Goal: Book appointment/travel/reservation

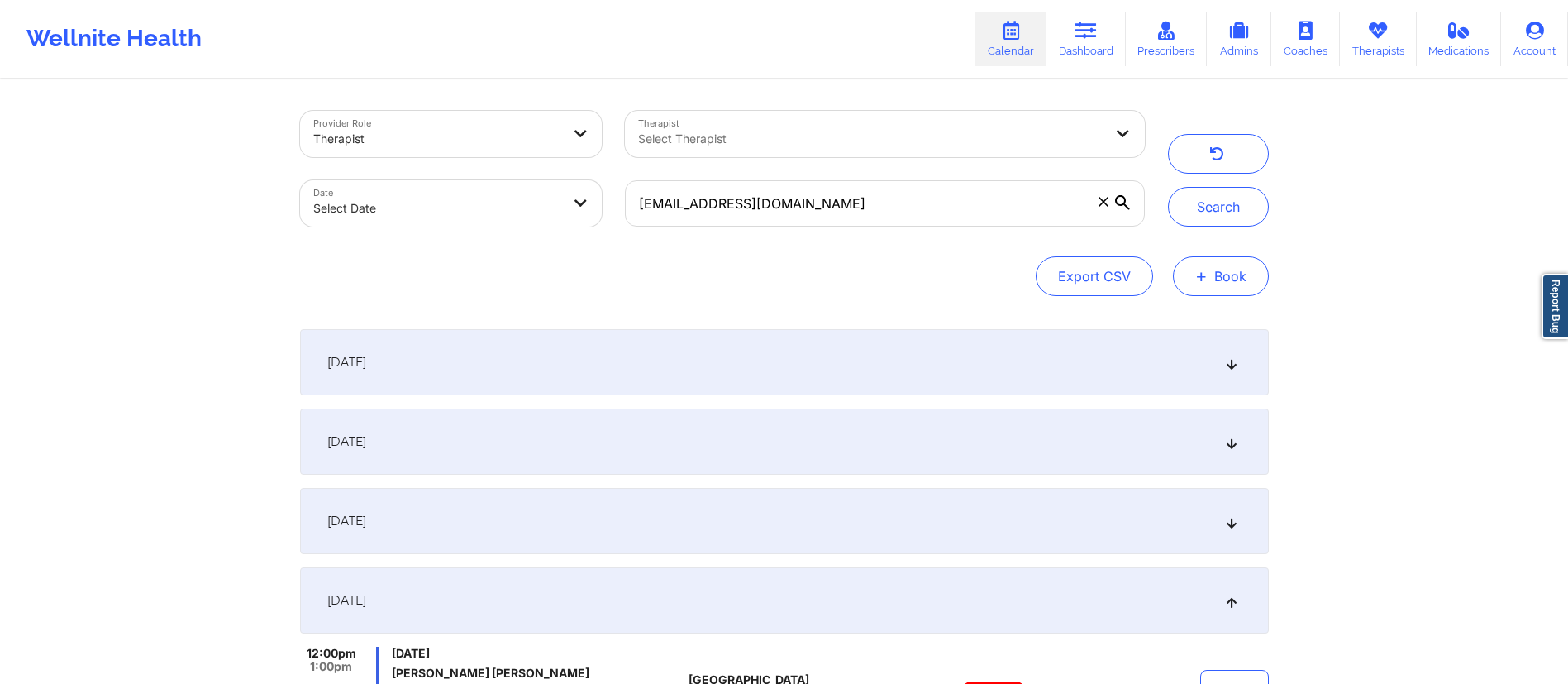
click at [1212, 274] on button "+ Book" at bounding box center [1221, 276] width 96 height 40
click at [874, 126] on div "Select Therapist" at bounding box center [848, 134] width 447 height 47
click at [913, 253] on div "Provider Role Therapist Therapist Select Therapist Date Select Date [EMAIL_ADDR…" at bounding box center [784, 203] width 969 height 185
click at [1096, 203] on span at bounding box center [1104, 202] width 17 height 17
click at [1096, 203] on input "[EMAIL_ADDRESS][DOMAIN_NAME]" at bounding box center [884, 203] width 519 height 47
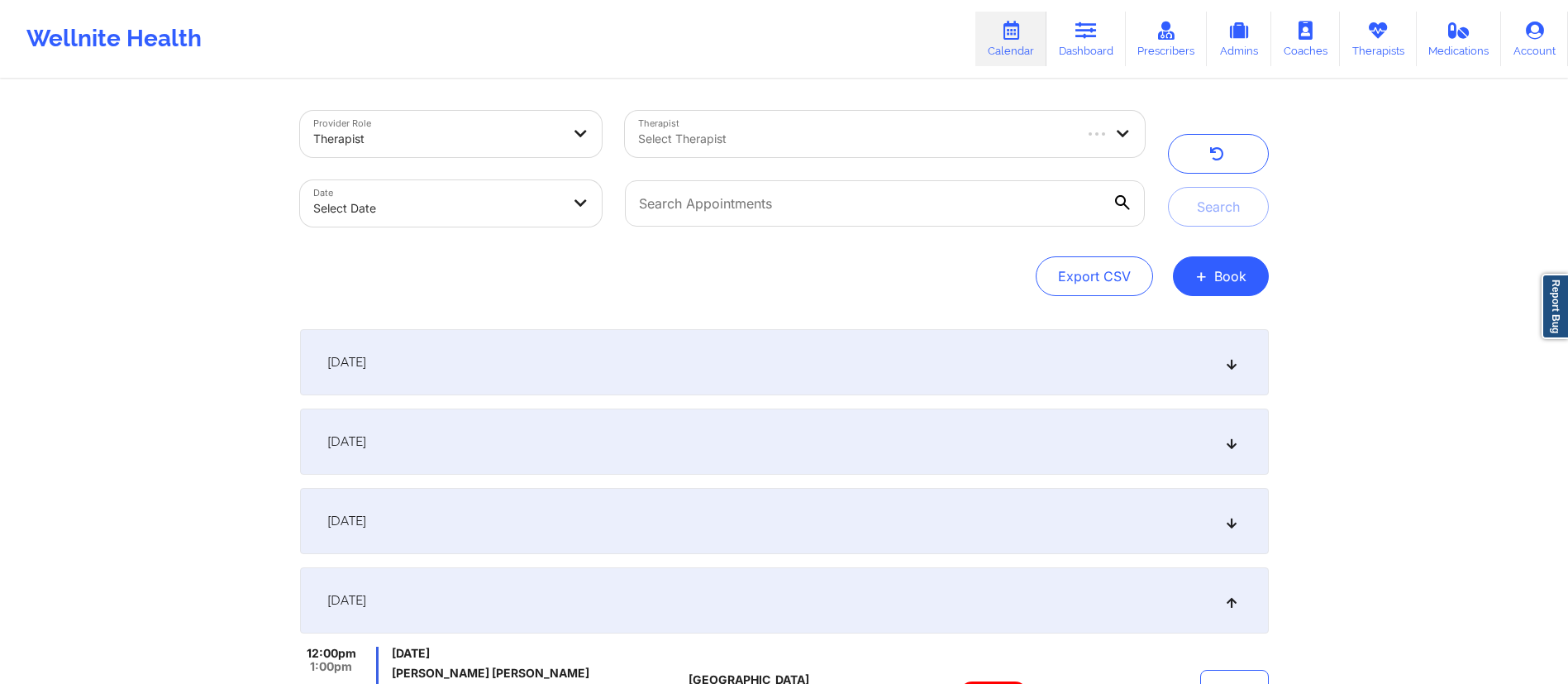
click at [468, 203] on body "Wellnite Health Calendar Dashboard Prescribers Admins Coaches Therapists Medica…" at bounding box center [784, 342] width 1568 height 684
select select "2025-8"
select select "2025-9"
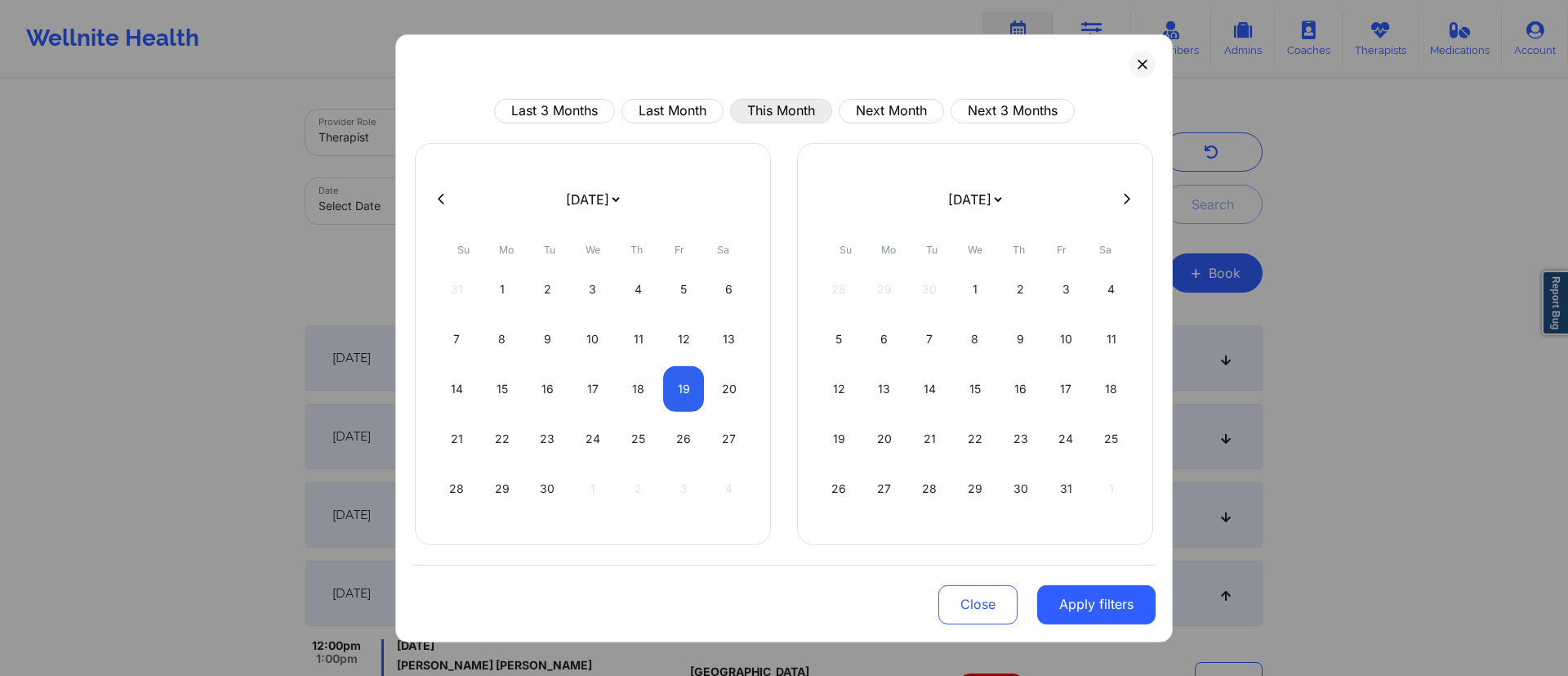
click at [797, 106] on button "This Month" at bounding box center [781, 110] width 102 height 24
select select "2025-8"
select select "2025-9"
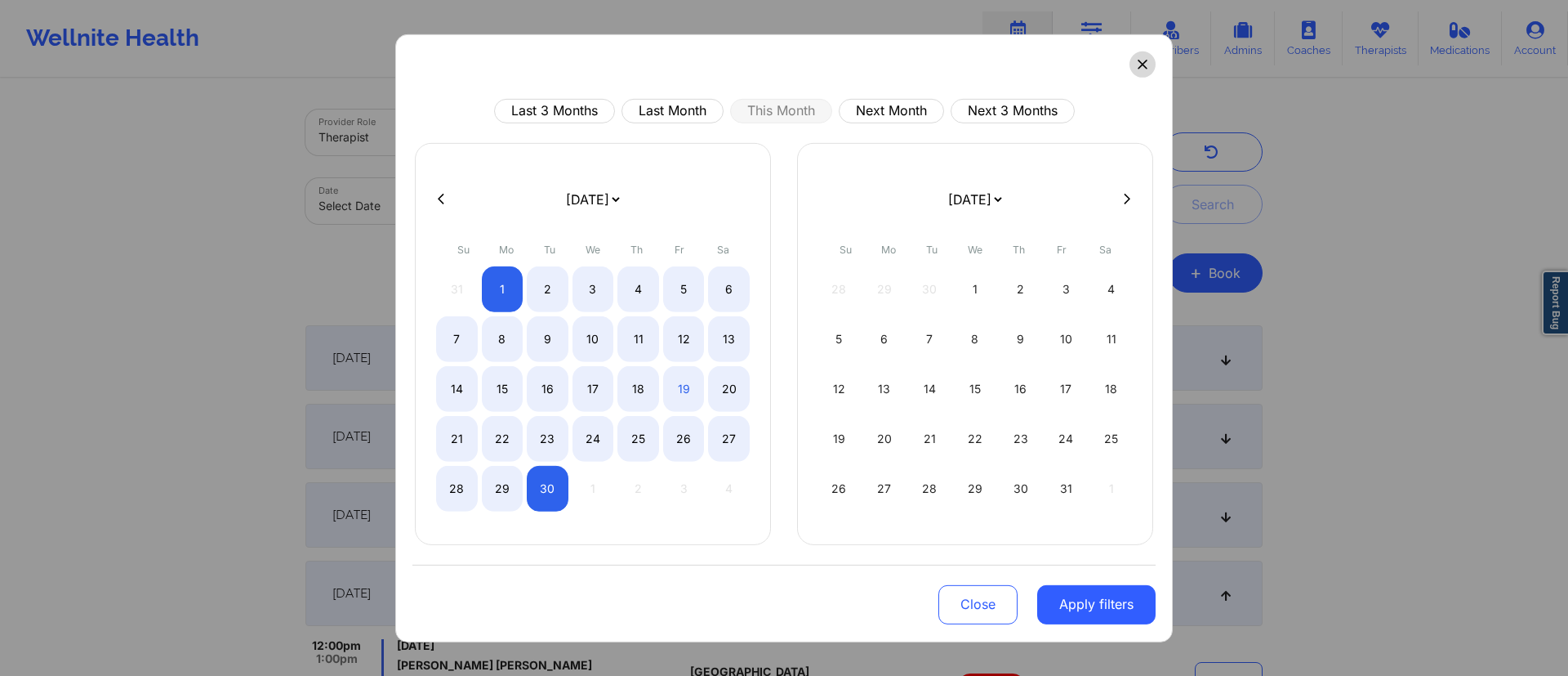
click at [1142, 64] on icon at bounding box center [1142, 64] width 9 height 9
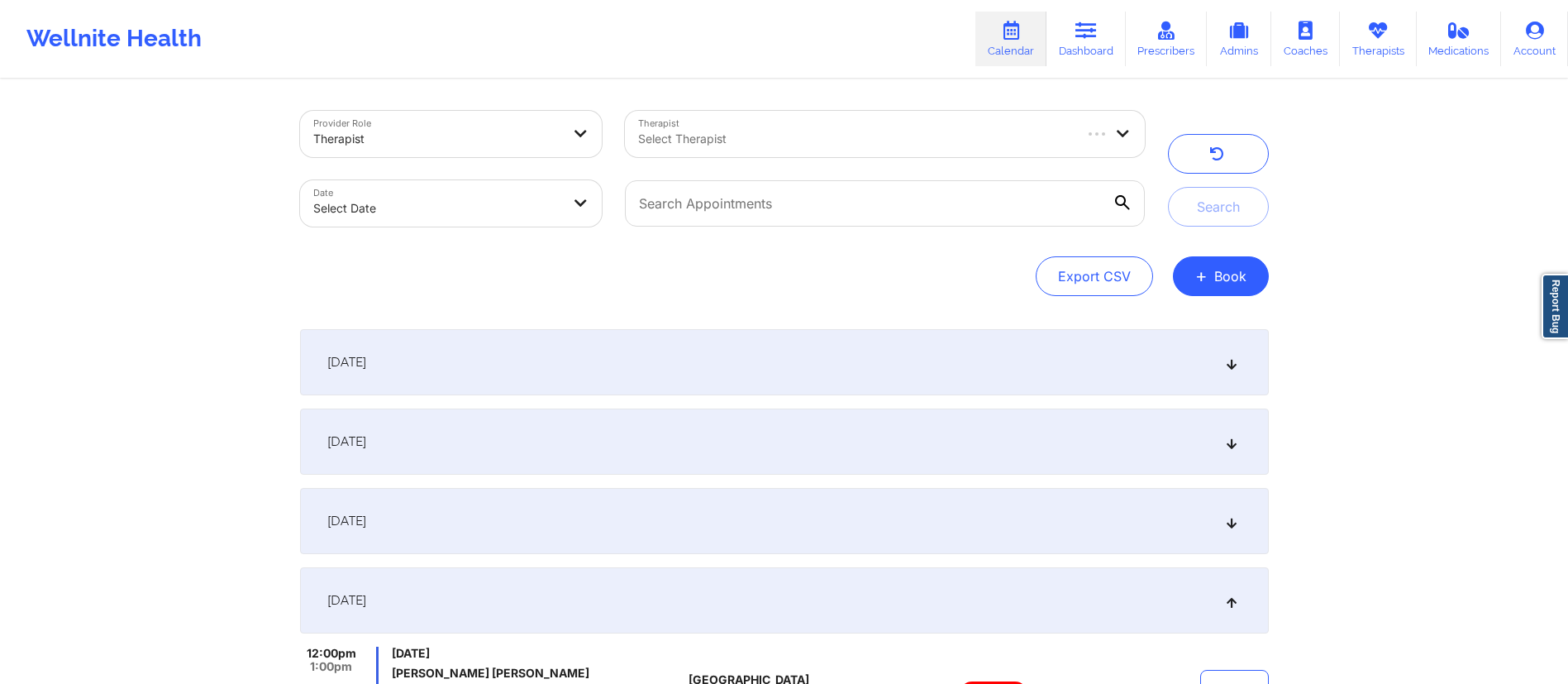
click at [437, 225] on body "Wellnite Health Calendar Dashboard Prescribers Admins Coaches Therapists Medica…" at bounding box center [784, 342] width 1568 height 684
select select "2025-8"
select select "2025-9"
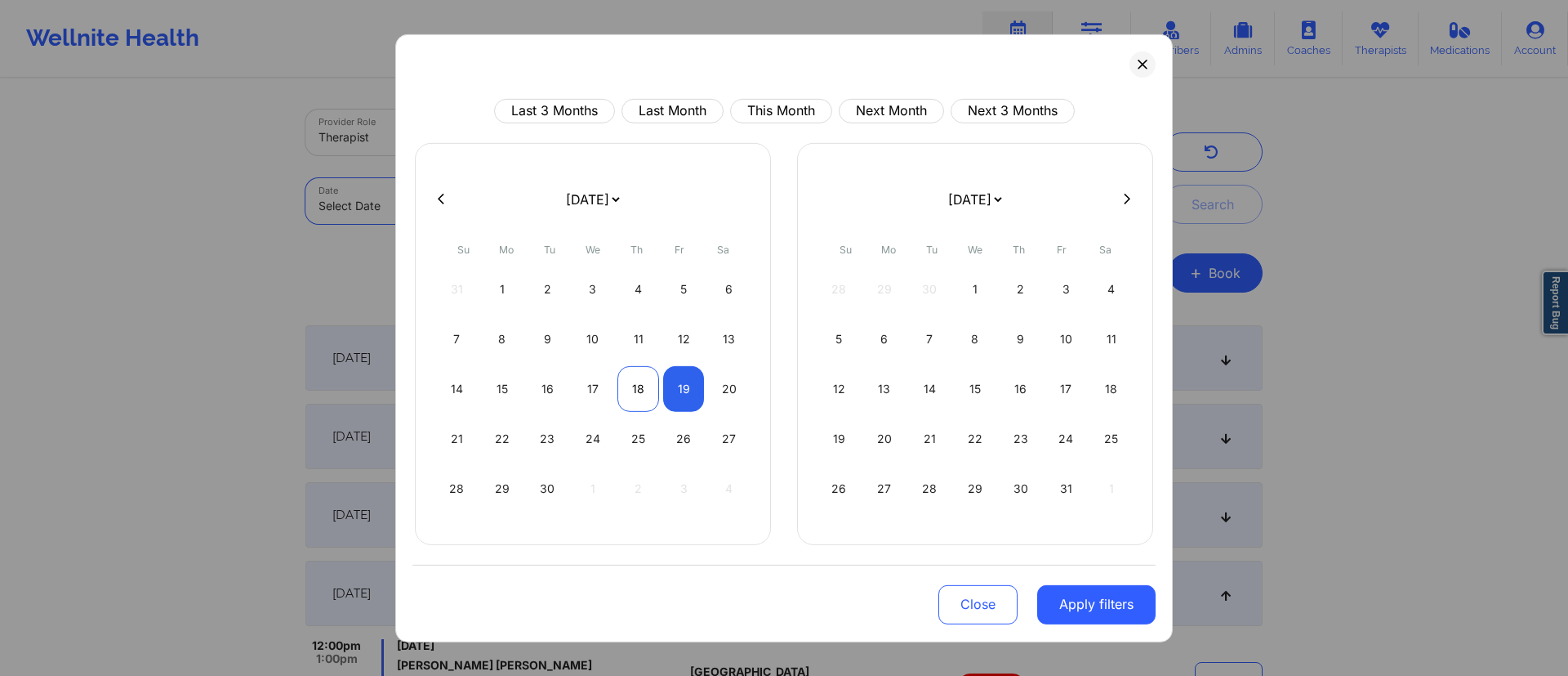
click at [631, 389] on div "18" at bounding box center [638, 387] width 42 height 46
select select "2025-8"
select select "2025-9"
select select "2025-8"
select select "2025-9"
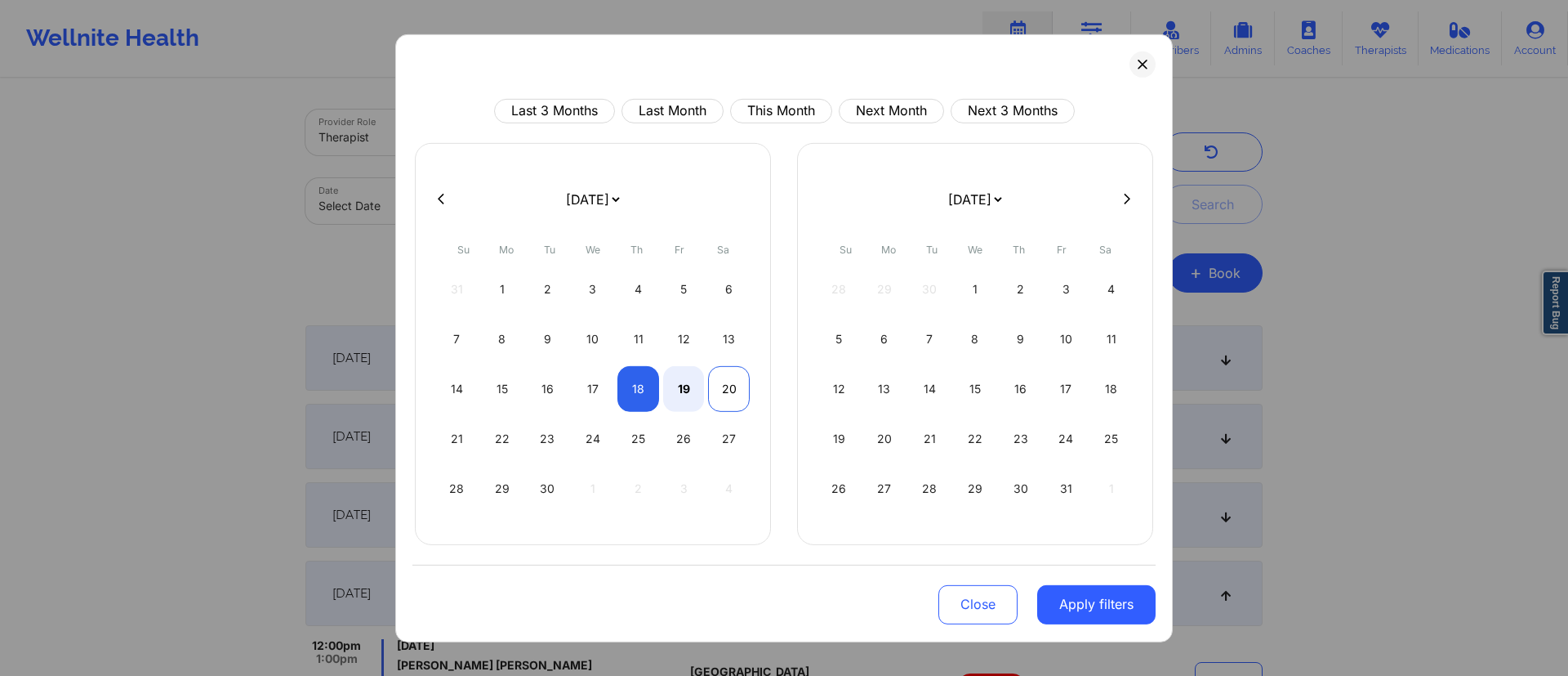
click at [723, 391] on div "20" at bounding box center [729, 387] width 42 height 46
select select "2025-8"
select select "2025-9"
click at [1093, 597] on button "Apply filters" at bounding box center [1096, 603] width 119 height 39
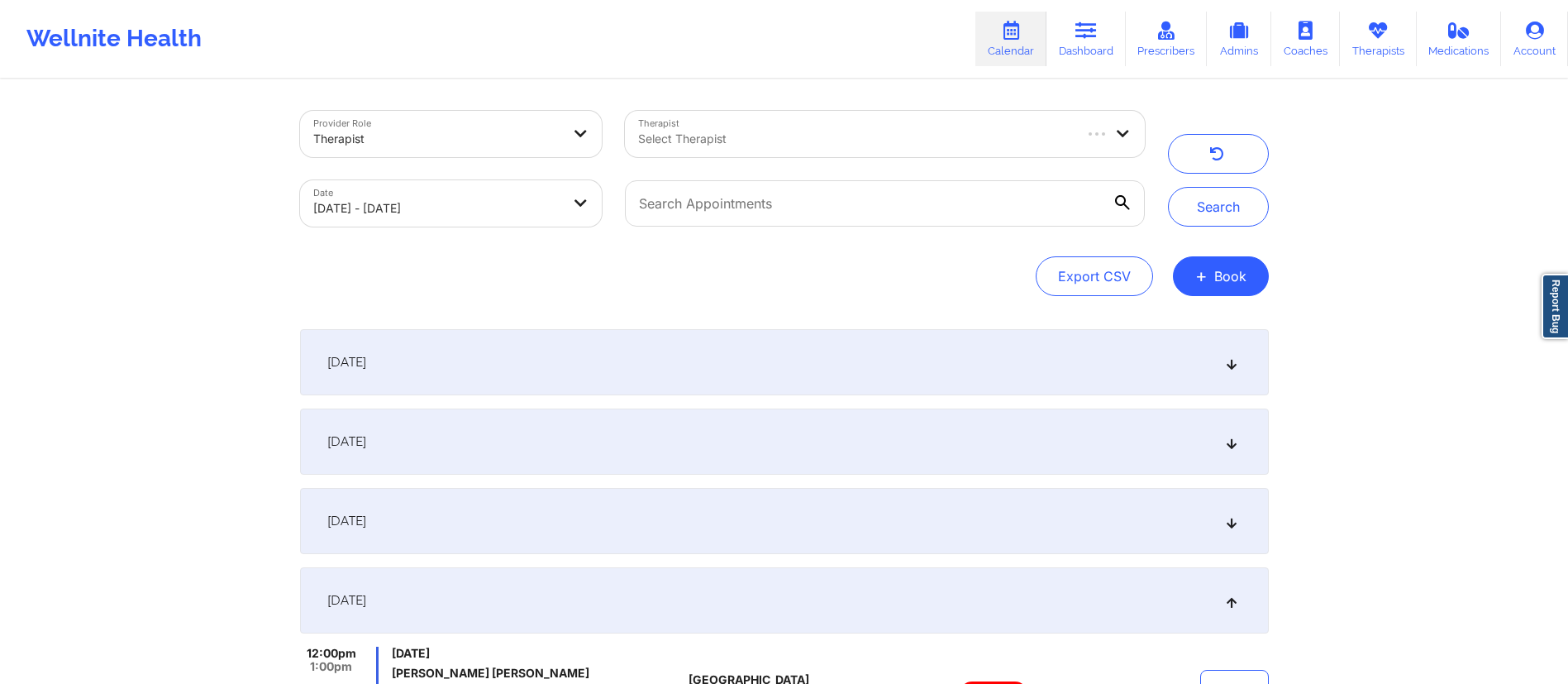
click at [870, 142] on div at bounding box center [854, 138] width 433 height 19
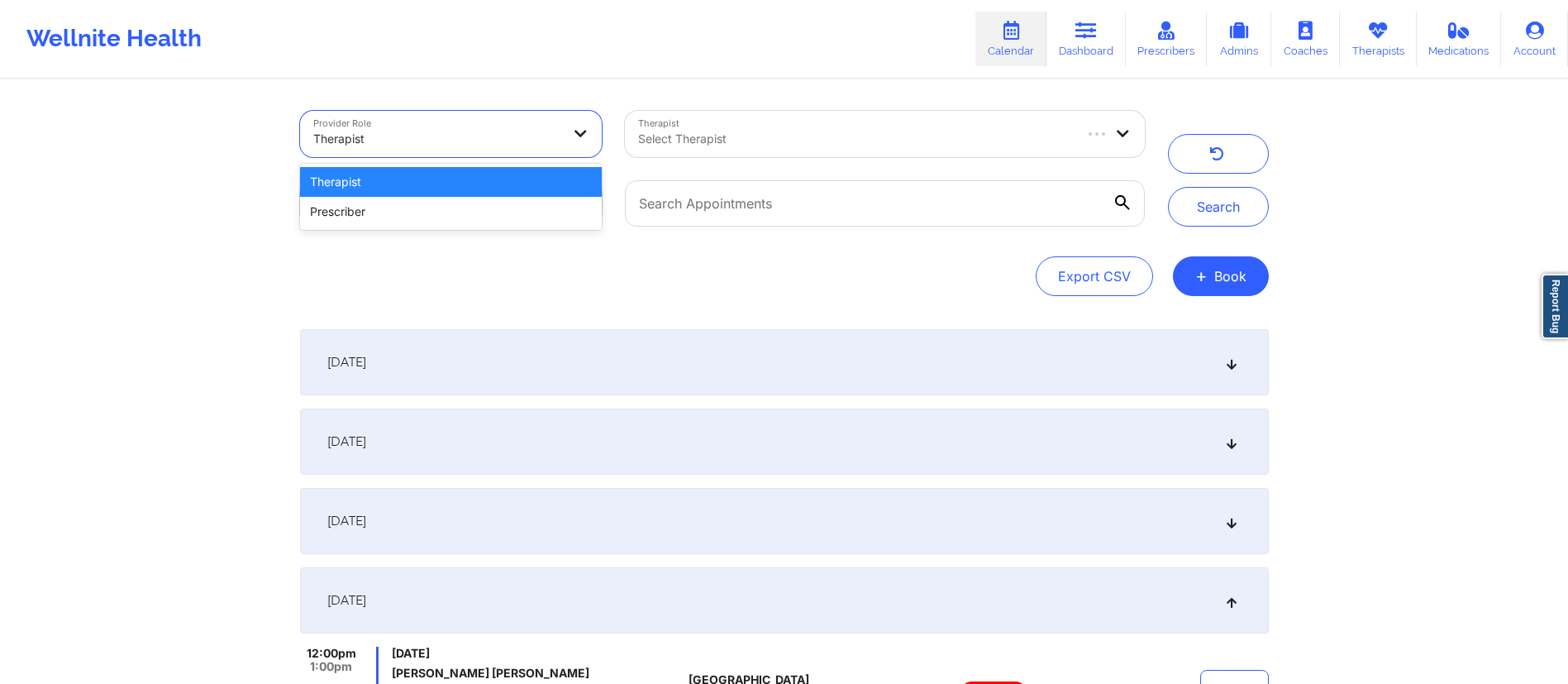
drag, startPoint x: 468, startPoint y: 136, endPoint x: 467, endPoint y: 188, distance: 52.0
click at [470, 136] on div at bounding box center [437, 138] width 248 height 19
drag, startPoint x: 463, startPoint y: 216, endPoint x: 532, endPoint y: 189, distance: 74.1
click at [461, 216] on div "Prescriber" at bounding box center [450, 211] width 302 height 30
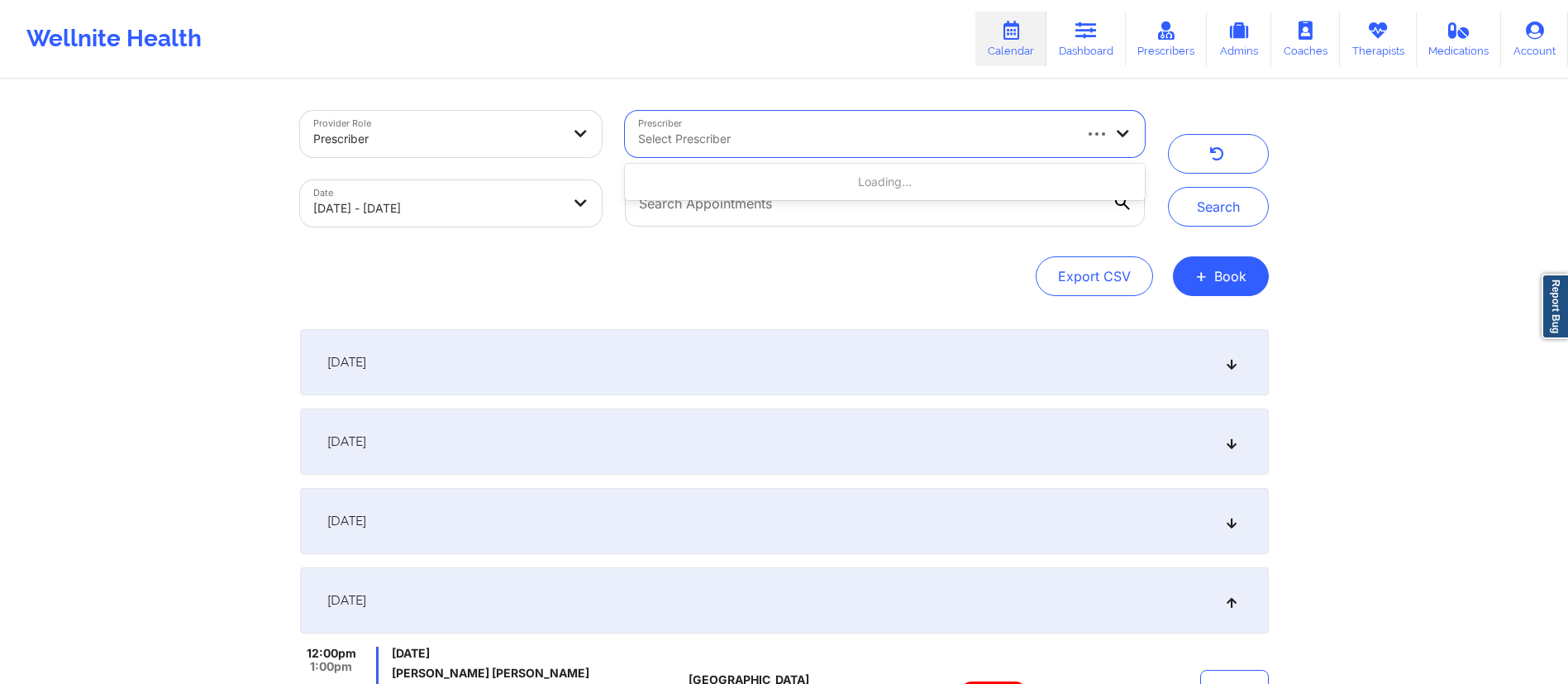
click at [764, 127] on div "Select Prescriber" at bounding box center [848, 134] width 447 height 47
type input "[PERSON_NAME]"
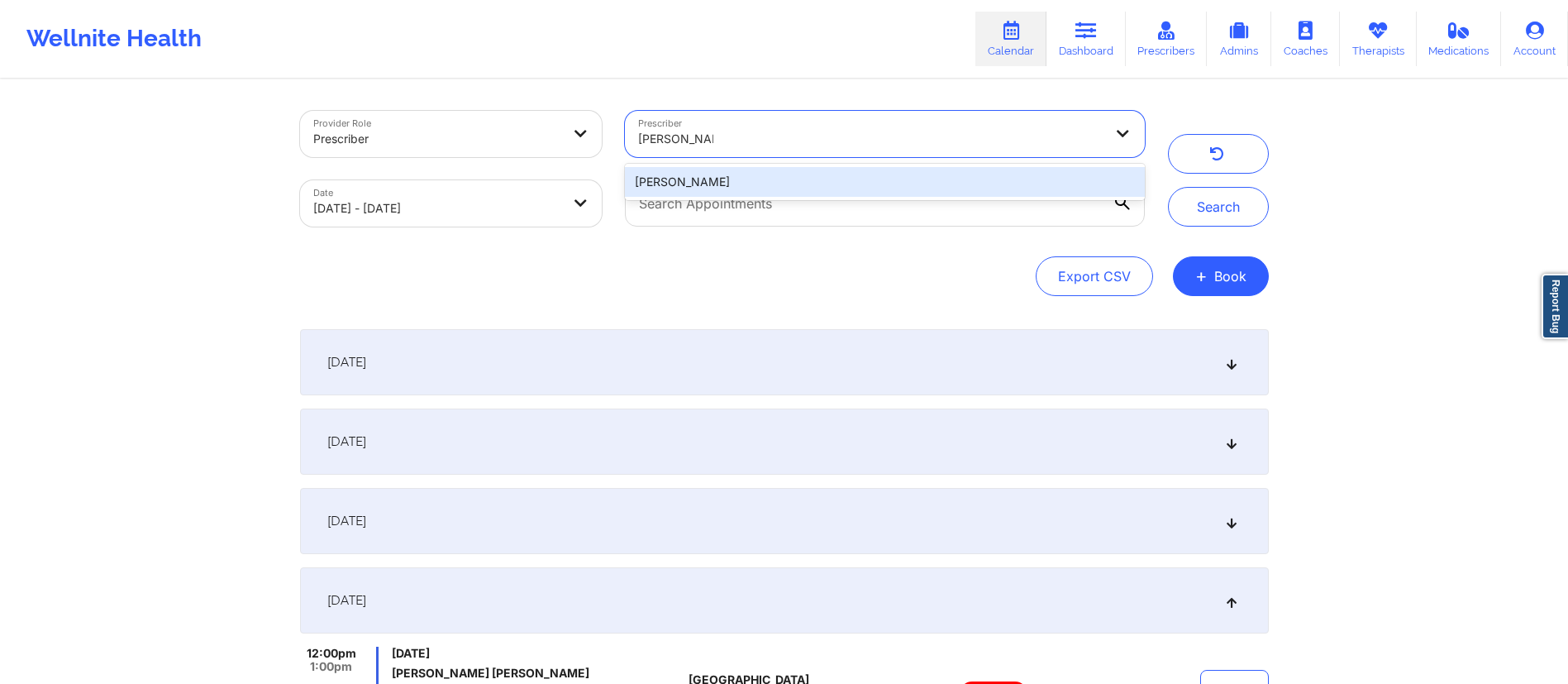
click at [767, 180] on div "[PERSON_NAME]" at bounding box center [884, 181] width 519 height 30
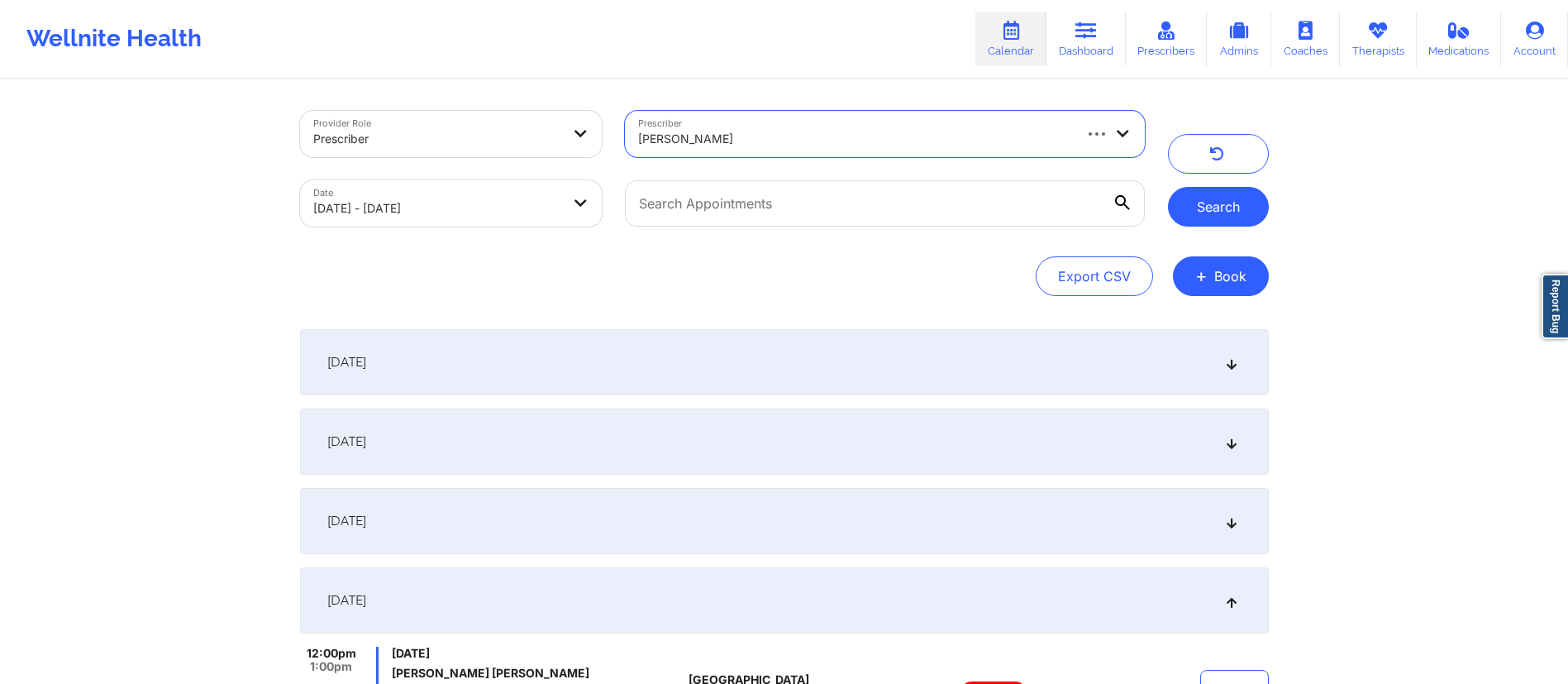
click at [1199, 212] on button "Search" at bounding box center [1218, 207] width 101 height 40
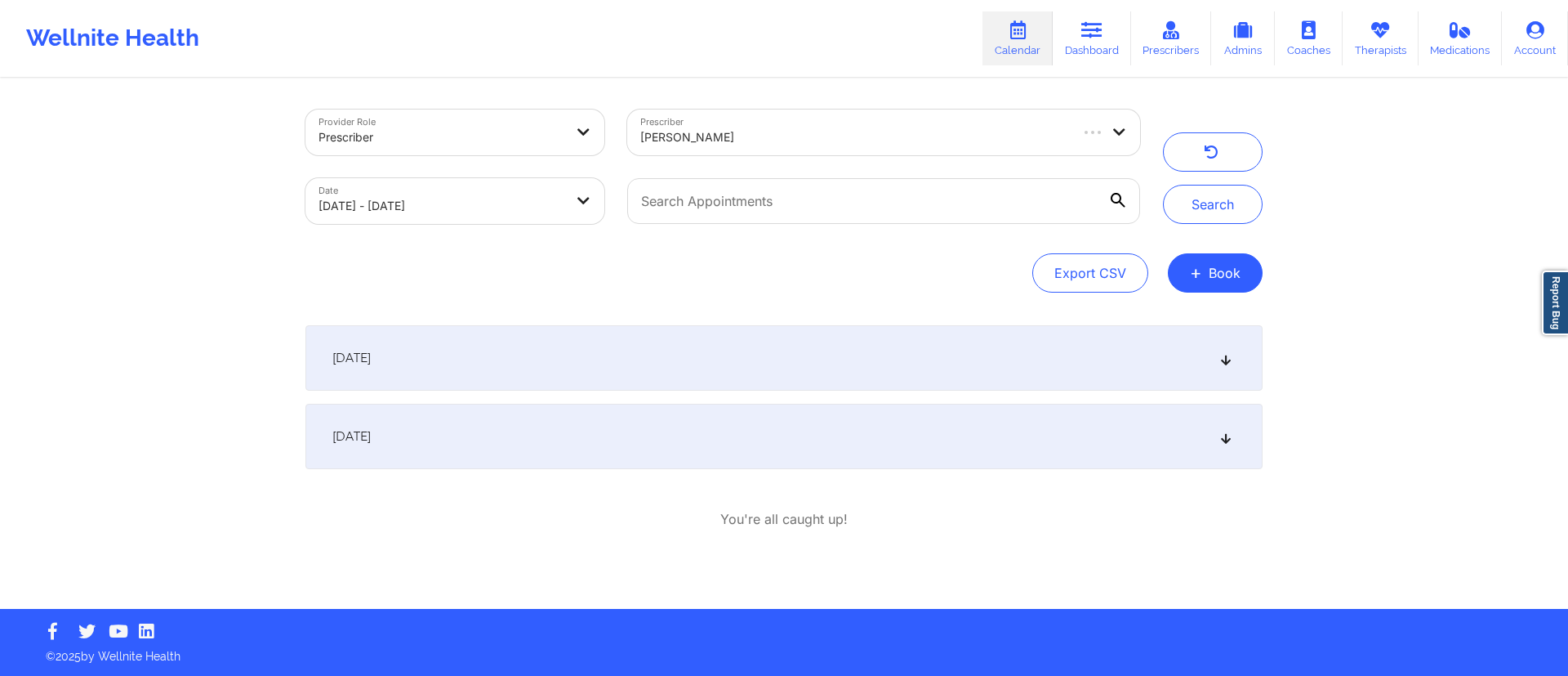
click at [507, 365] on div "[DATE]" at bounding box center [784, 358] width 957 height 65
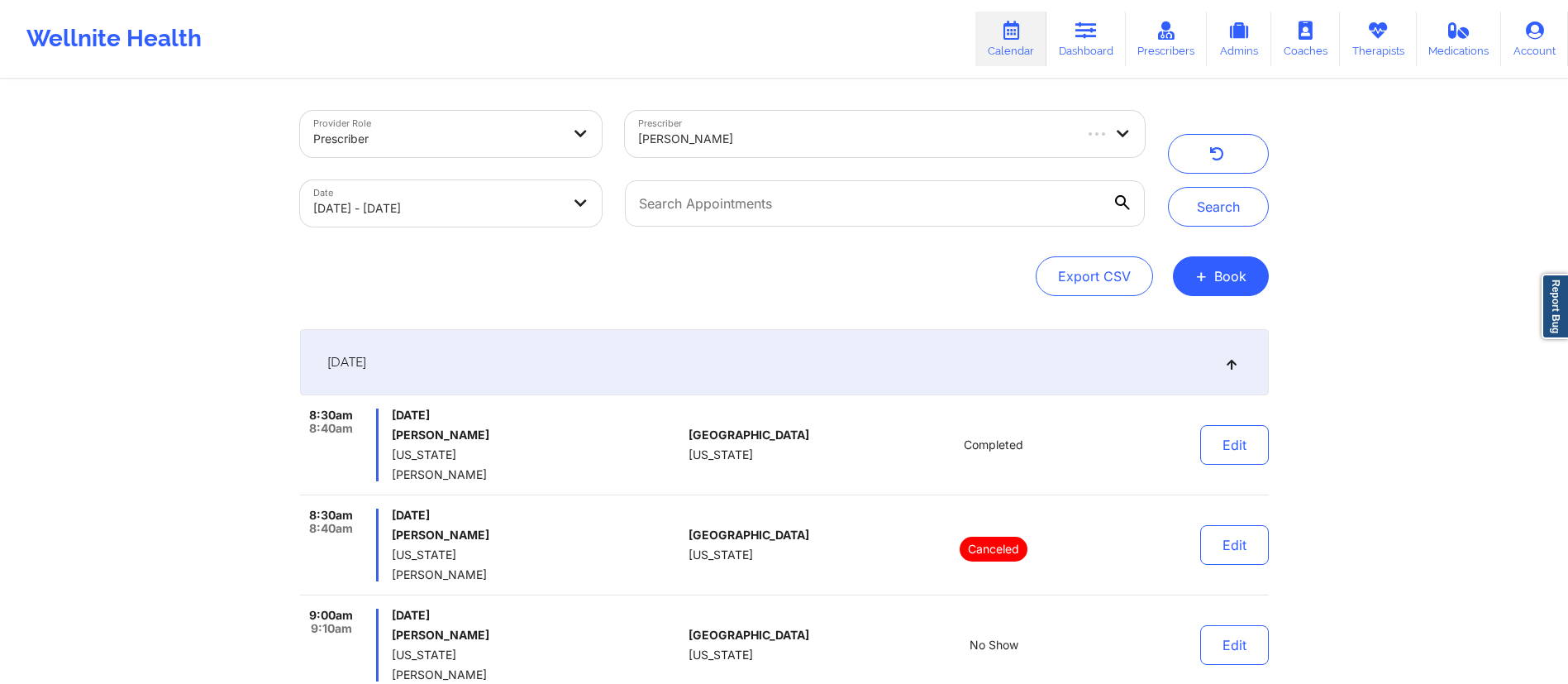
click at [524, 361] on div "[DATE]" at bounding box center [784, 362] width 969 height 66
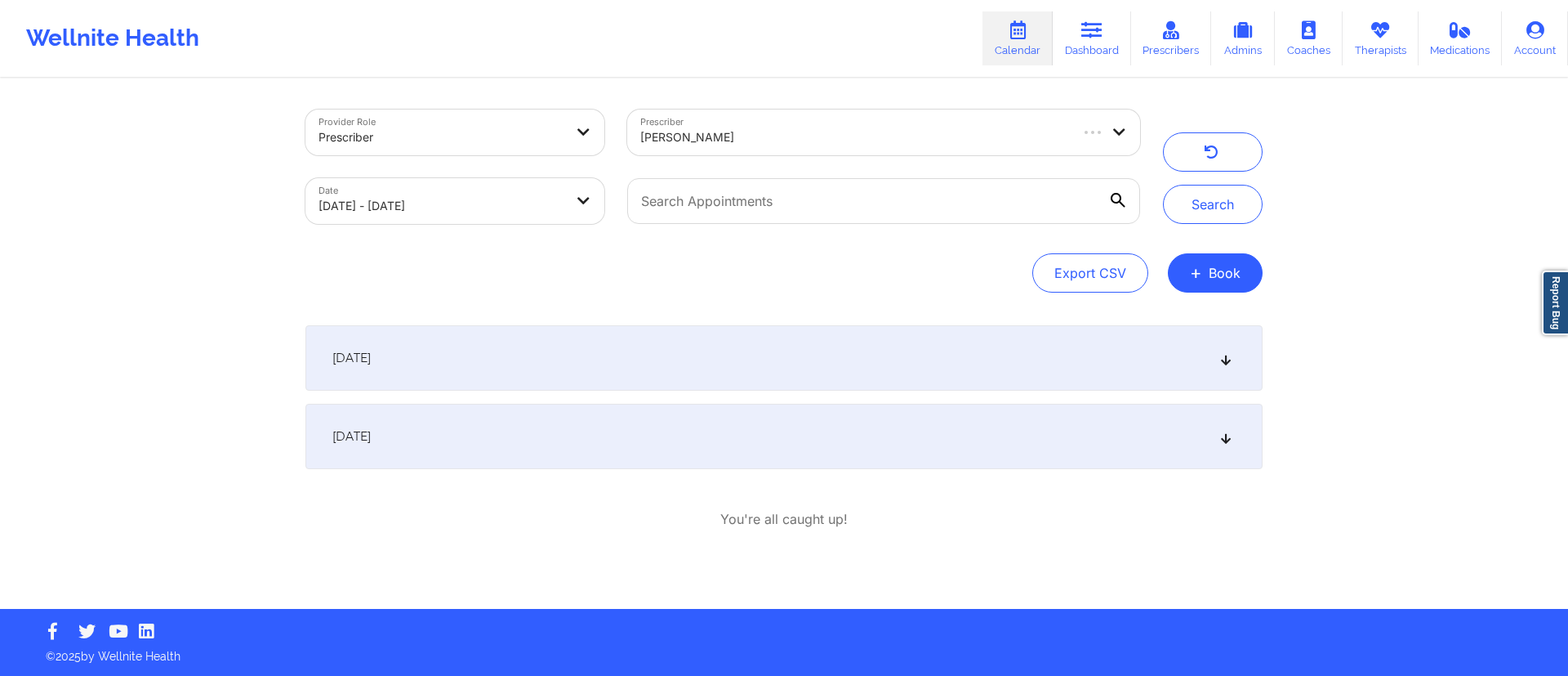
click at [540, 442] on div "[DATE]" at bounding box center [784, 436] width 957 height 65
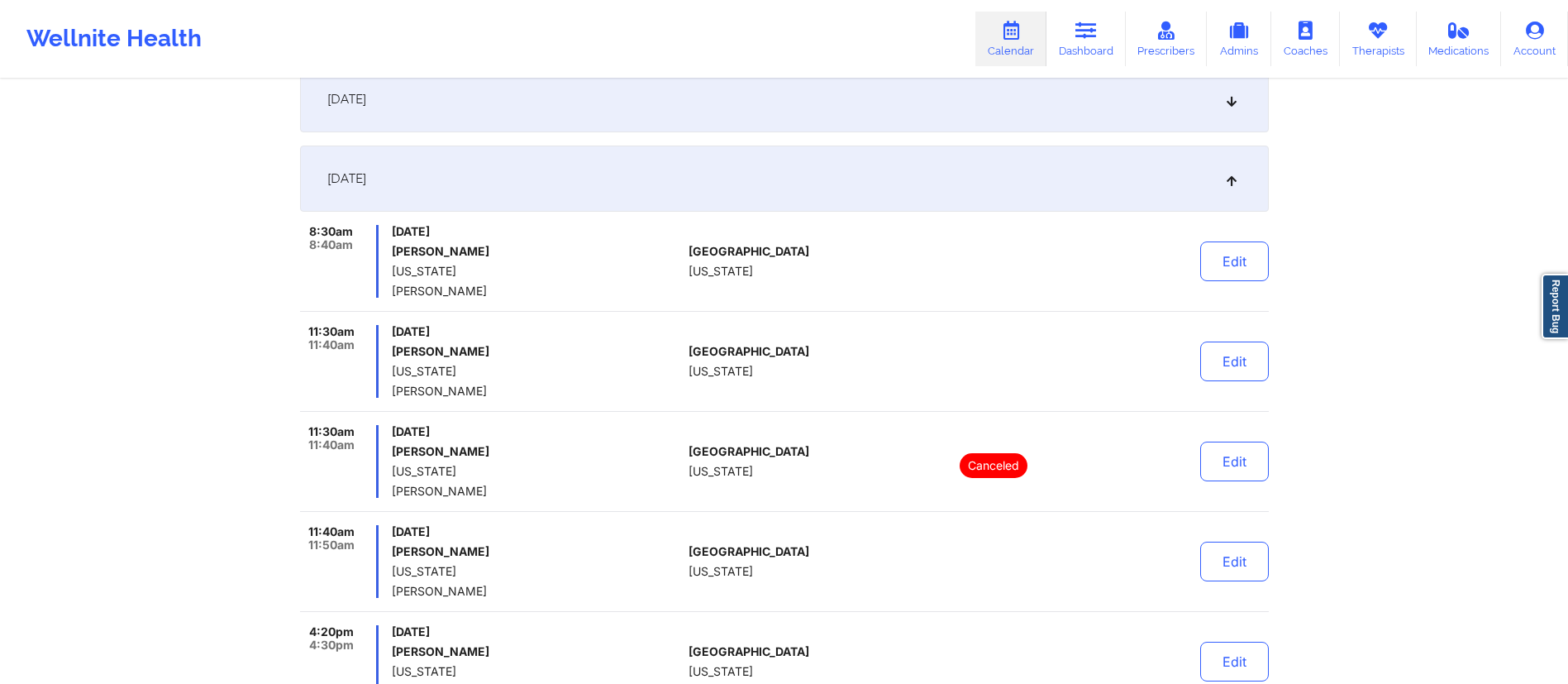
scroll to position [262, 0]
click at [1231, 265] on button "Edit" at bounding box center [1234, 262] width 69 height 40
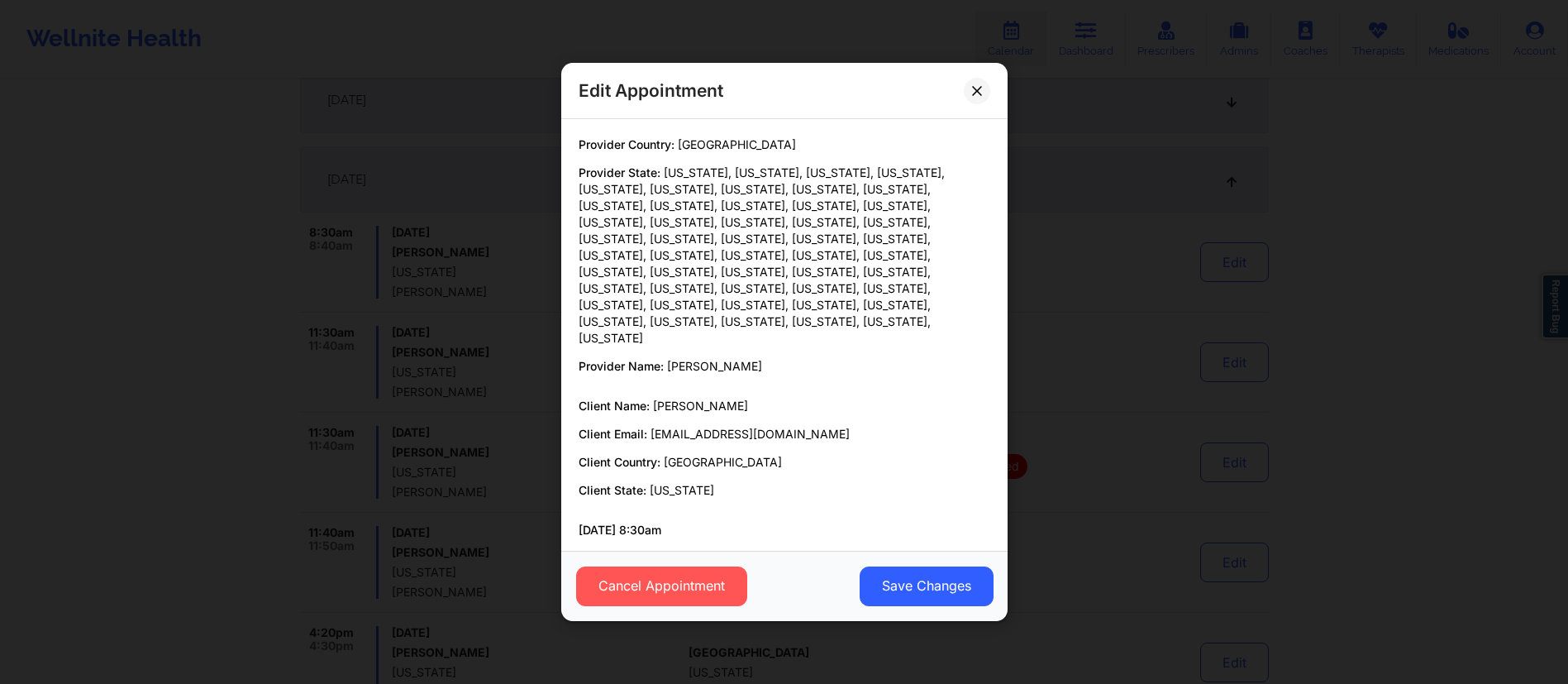
scroll to position [59, 0]
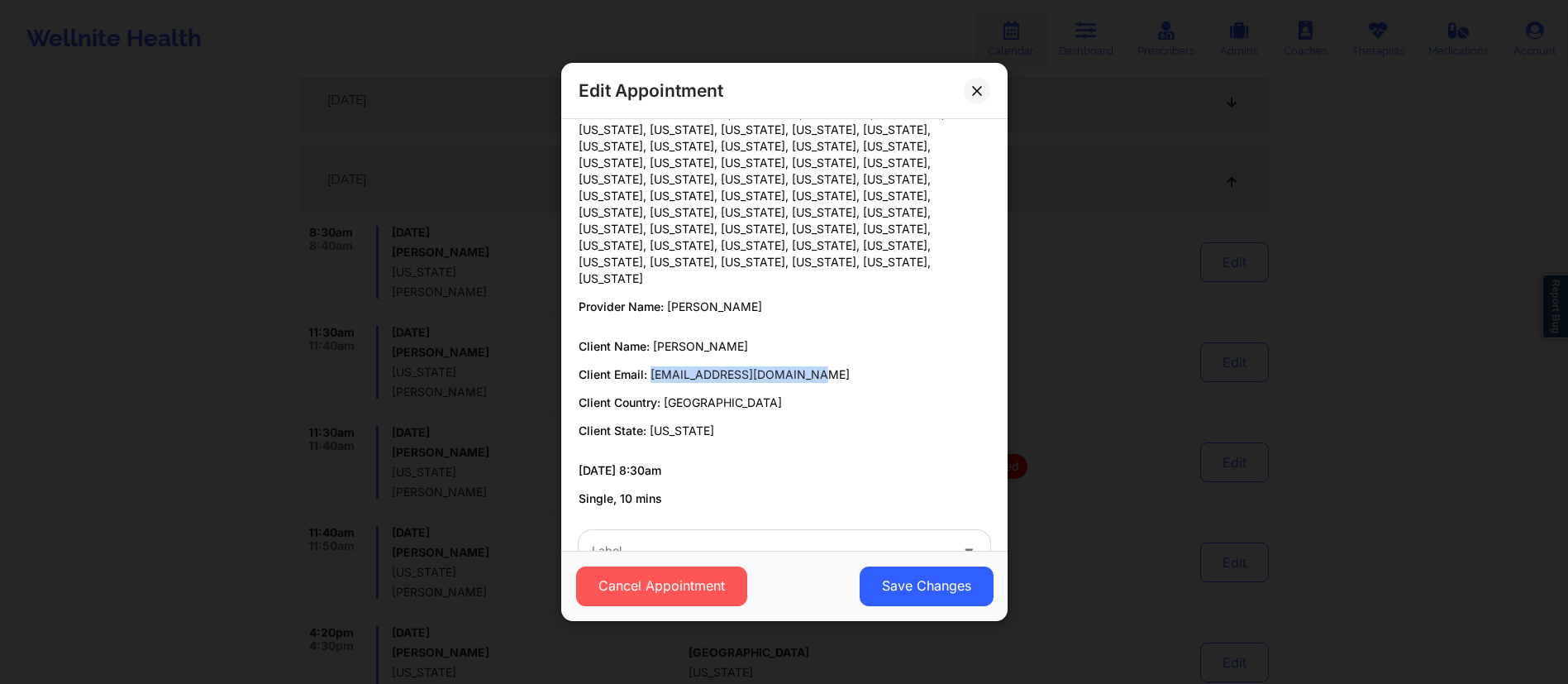
drag, startPoint x: 639, startPoint y: 322, endPoint x: 819, endPoint y: 322, distance: 180.0
click at [819, 367] on p "Client Email: [EMAIL_ADDRESS][DOMAIN_NAME]" at bounding box center [785, 375] width 411 height 17
copy span "[EMAIL_ADDRESS][DOMAIN_NAME]"
click at [984, 93] on button at bounding box center [977, 91] width 26 height 26
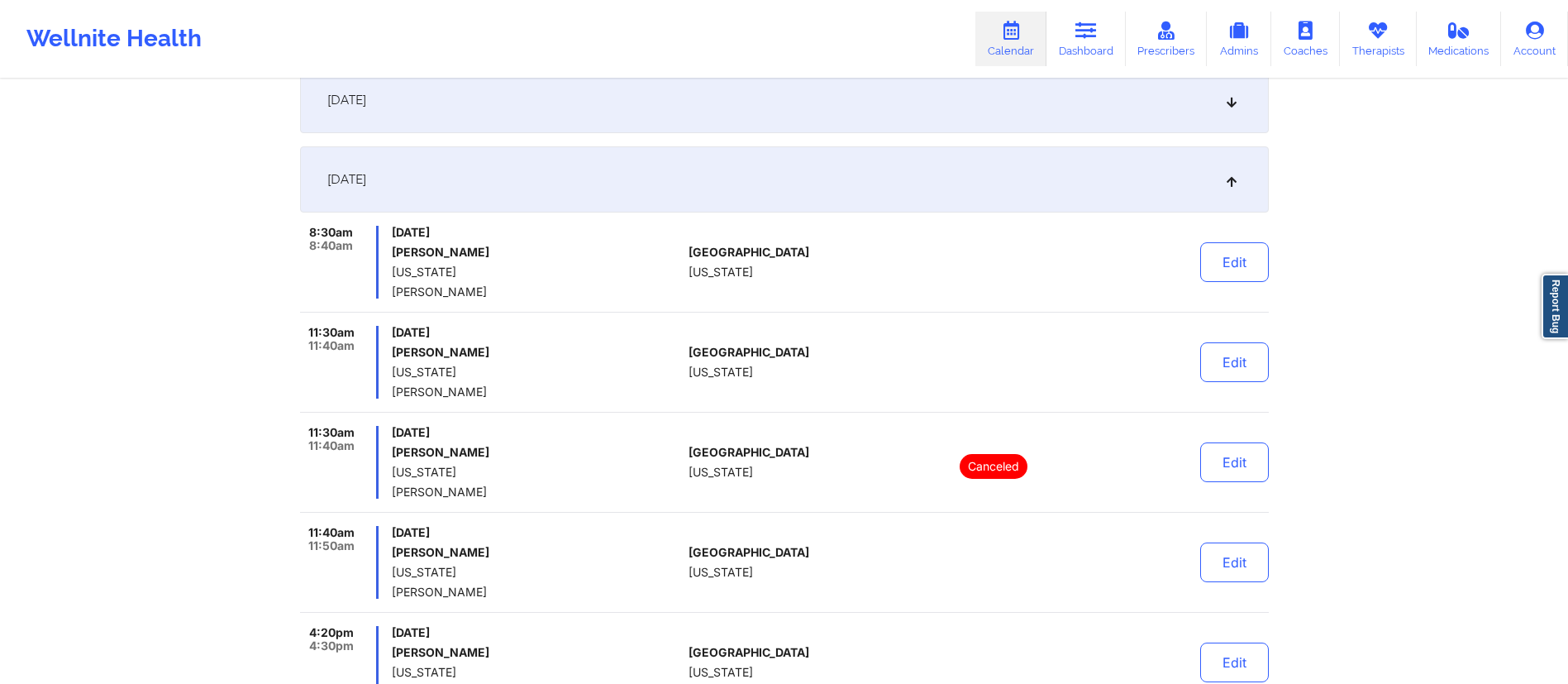
scroll to position [0, 0]
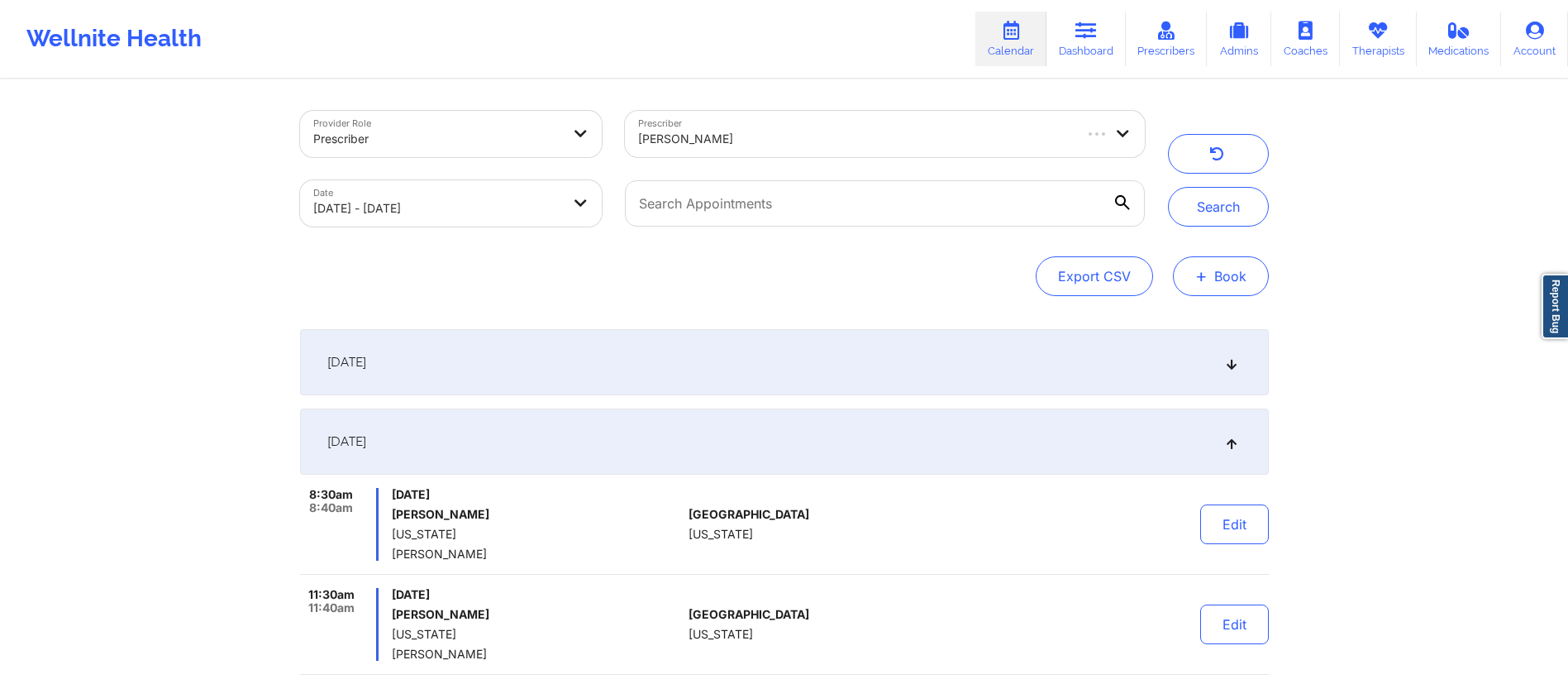
click at [1223, 273] on button "+ Book" at bounding box center [1221, 276] width 96 height 40
click at [1152, 361] on button "Doctor Consultation" at bounding box center [1193, 355] width 126 height 26
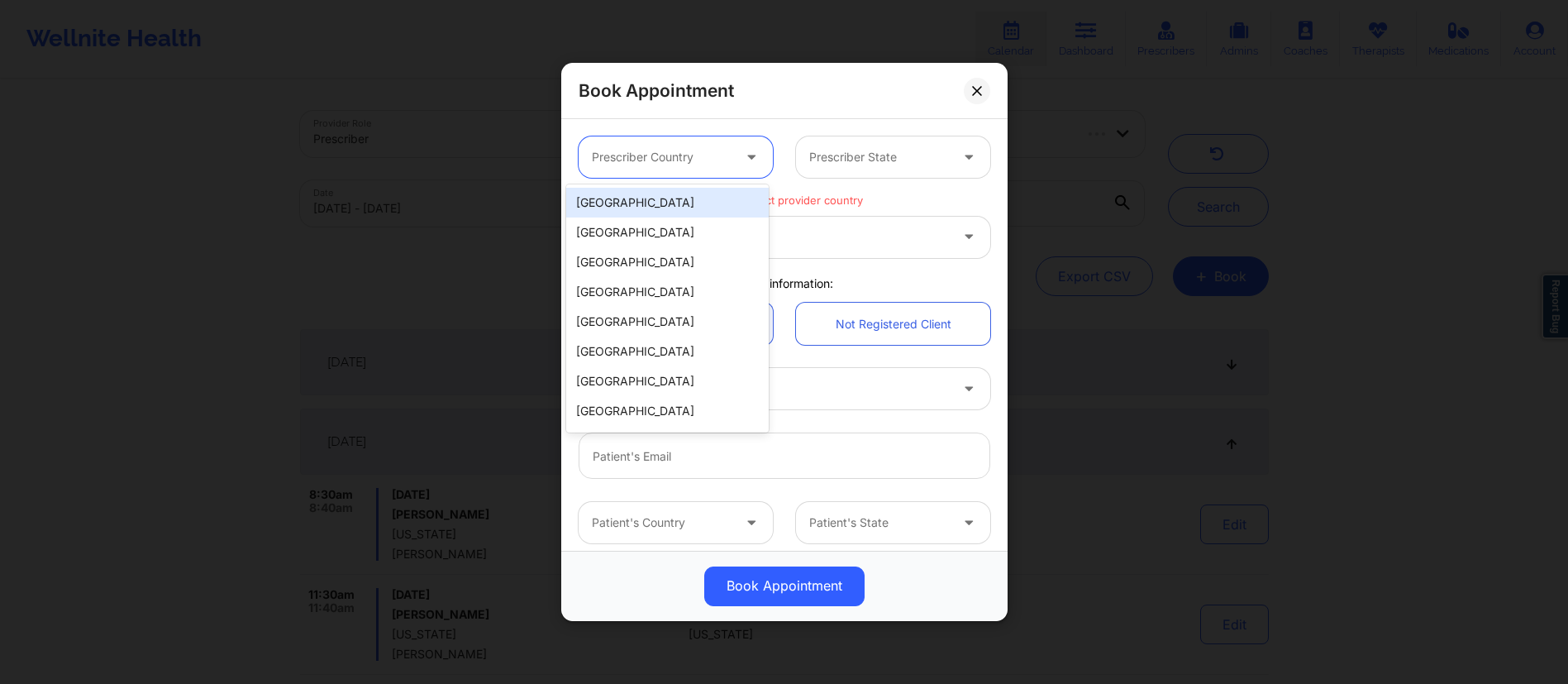
click at [684, 165] on div at bounding box center [661, 157] width 140 height 19
click at [641, 199] on div "[GEOGRAPHIC_DATA]" at bounding box center [667, 202] width 202 height 30
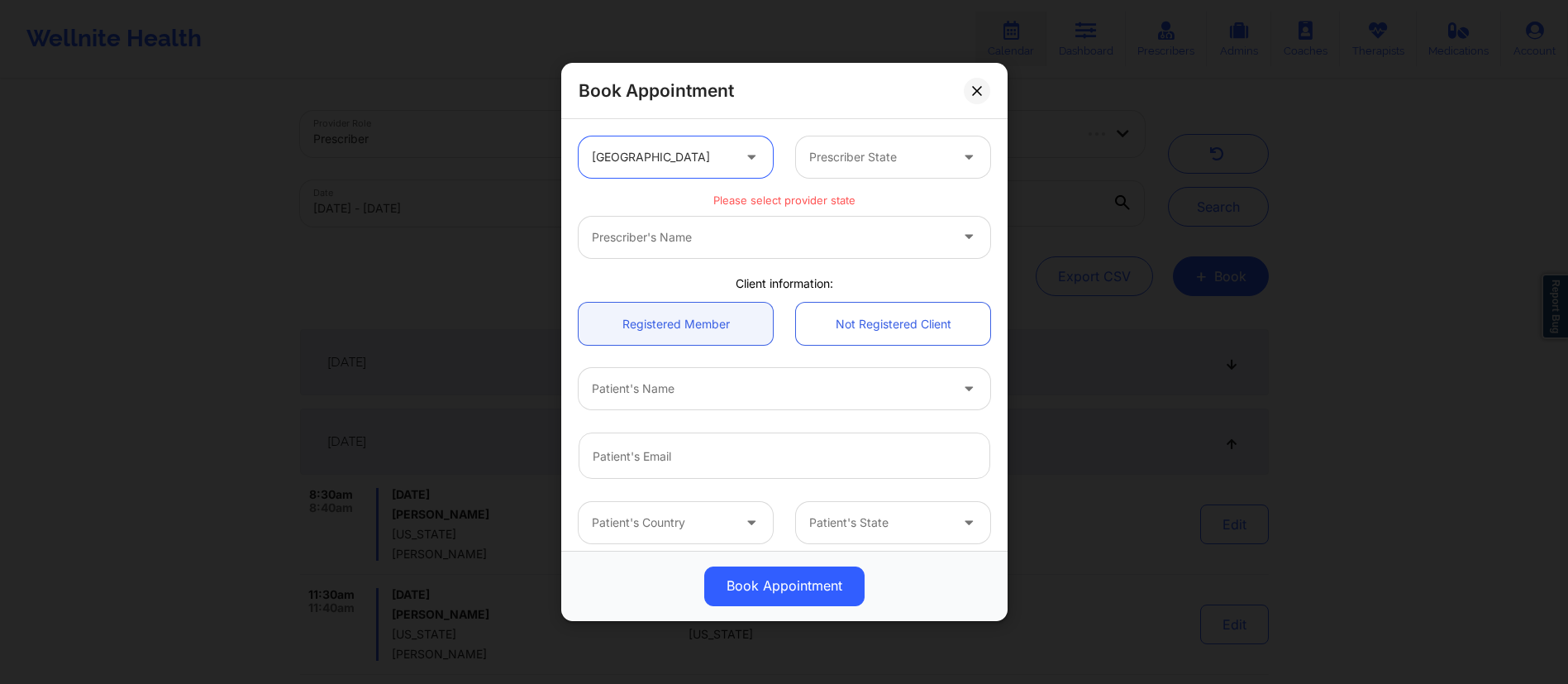
click at [839, 165] on div at bounding box center [879, 157] width 140 height 19
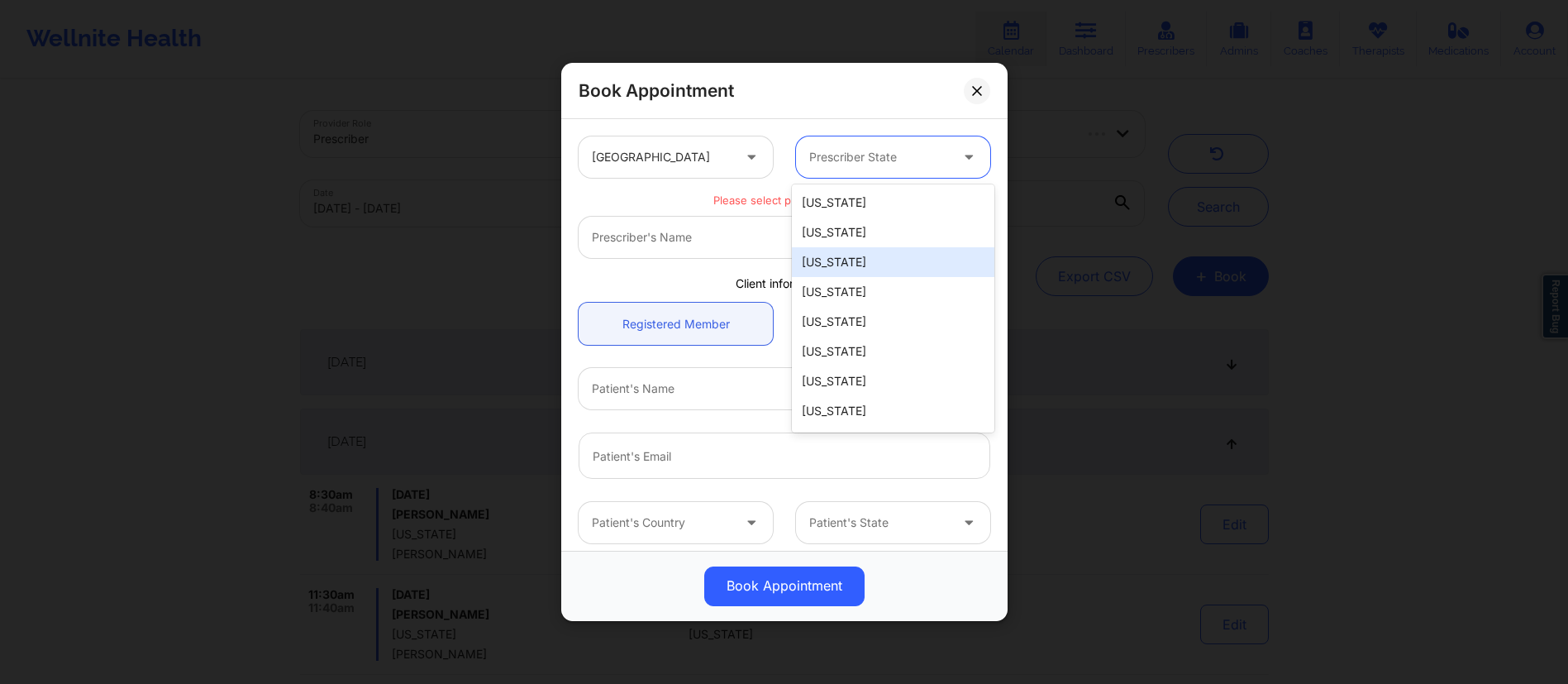
click at [982, 77] on div "Book Appointment" at bounding box center [784, 91] width 446 height 56
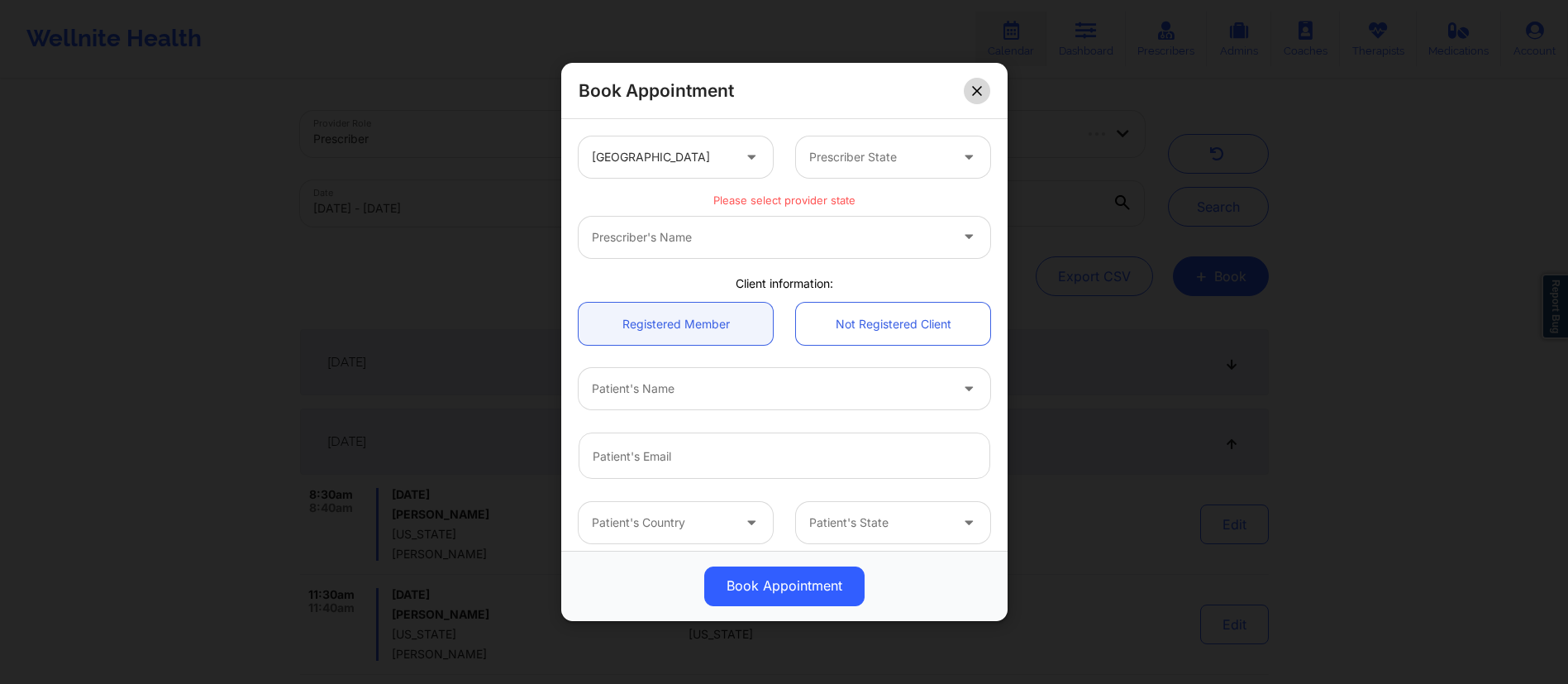
click at [991, 96] on button at bounding box center [977, 91] width 26 height 26
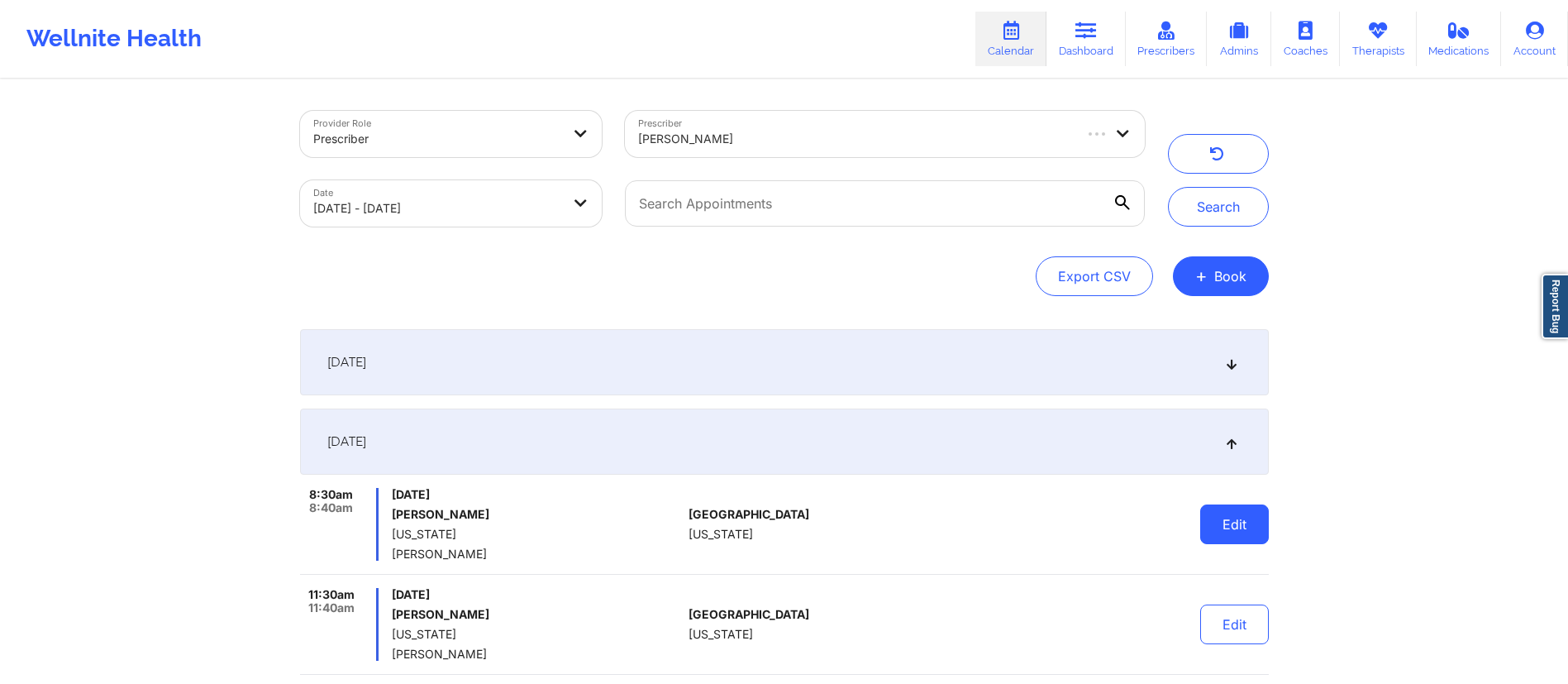
click at [1223, 527] on button "Edit" at bounding box center [1234, 524] width 69 height 40
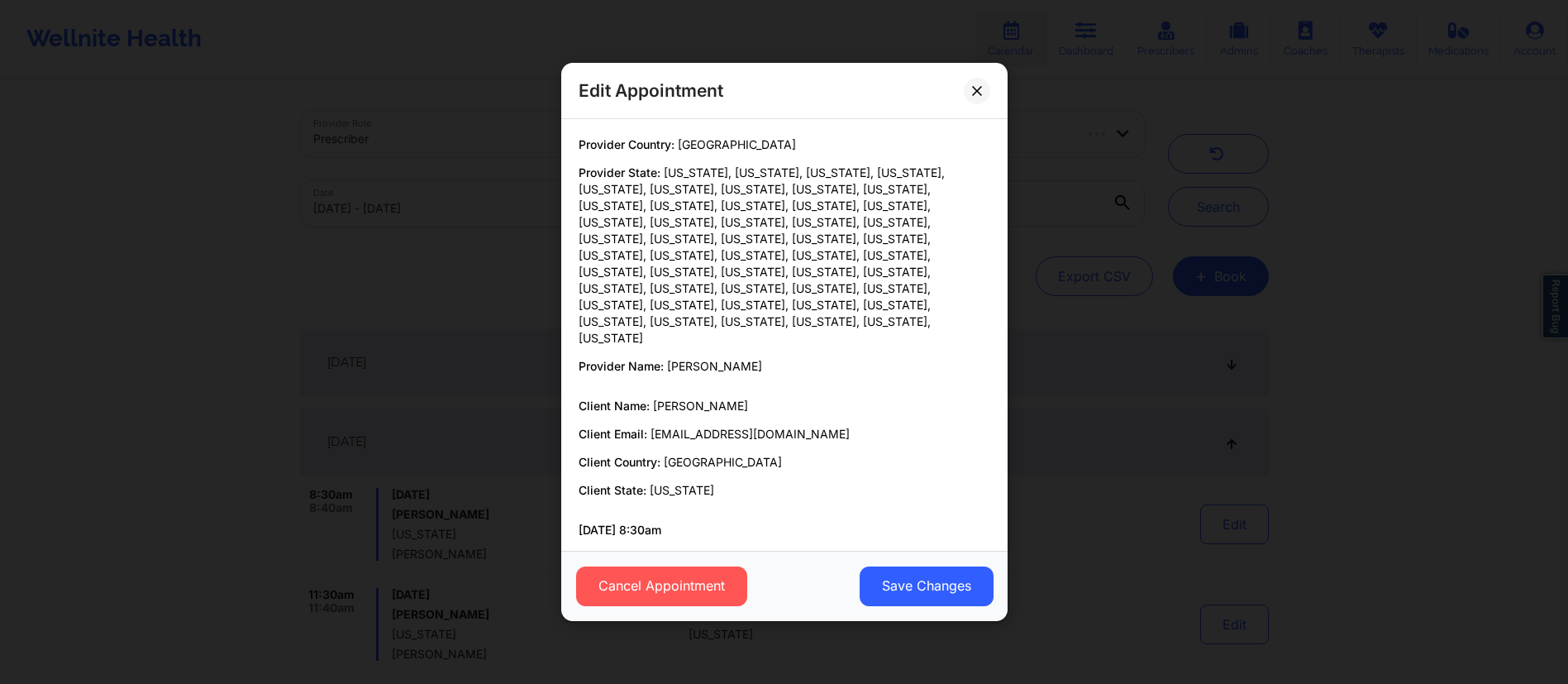
click at [1385, 411] on div "Edit Appointment Provider Country: [GEOGRAPHIC_DATA] Provider State: [US_STATE]…" at bounding box center [784, 342] width 1568 height 684
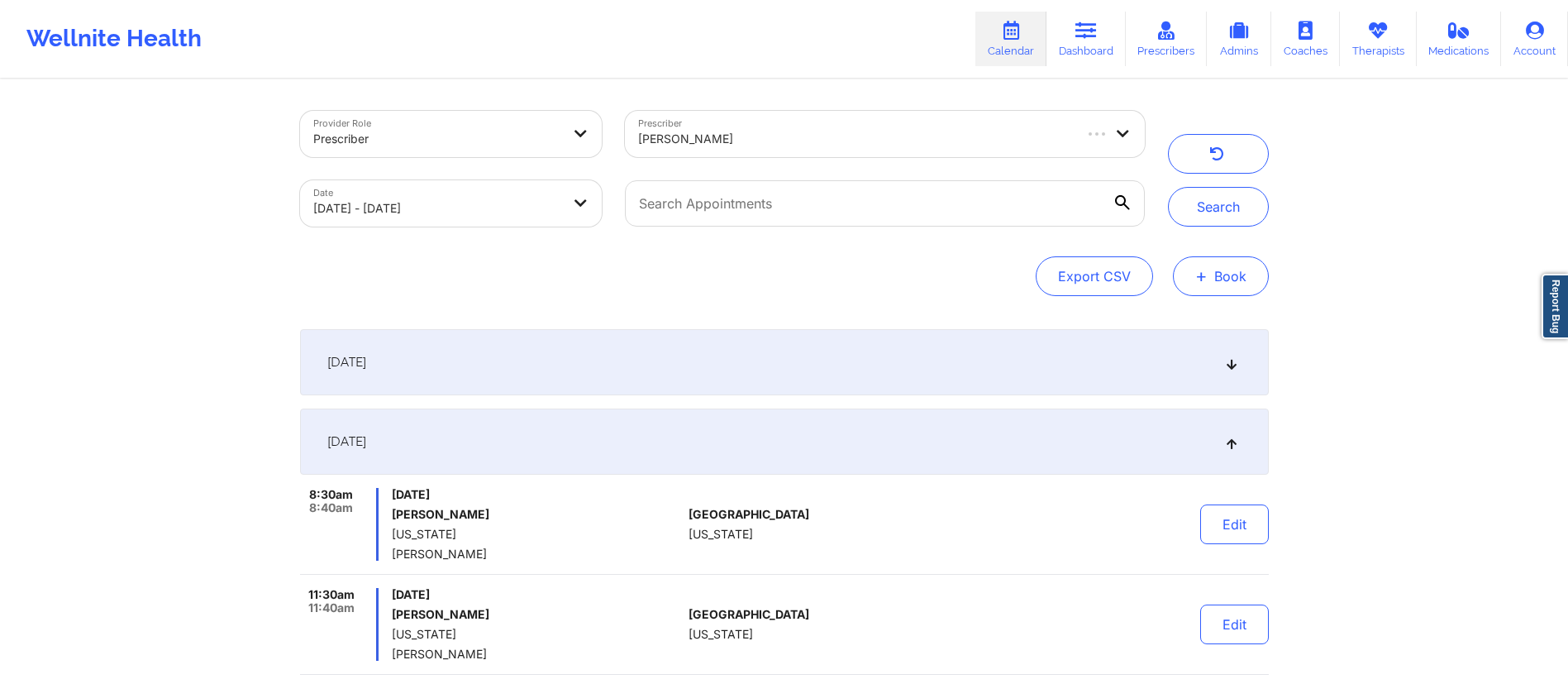
click at [1219, 272] on button "+ Book" at bounding box center [1221, 276] width 96 height 40
click at [1150, 356] on button "Doctor Consultation" at bounding box center [1193, 355] width 126 height 26
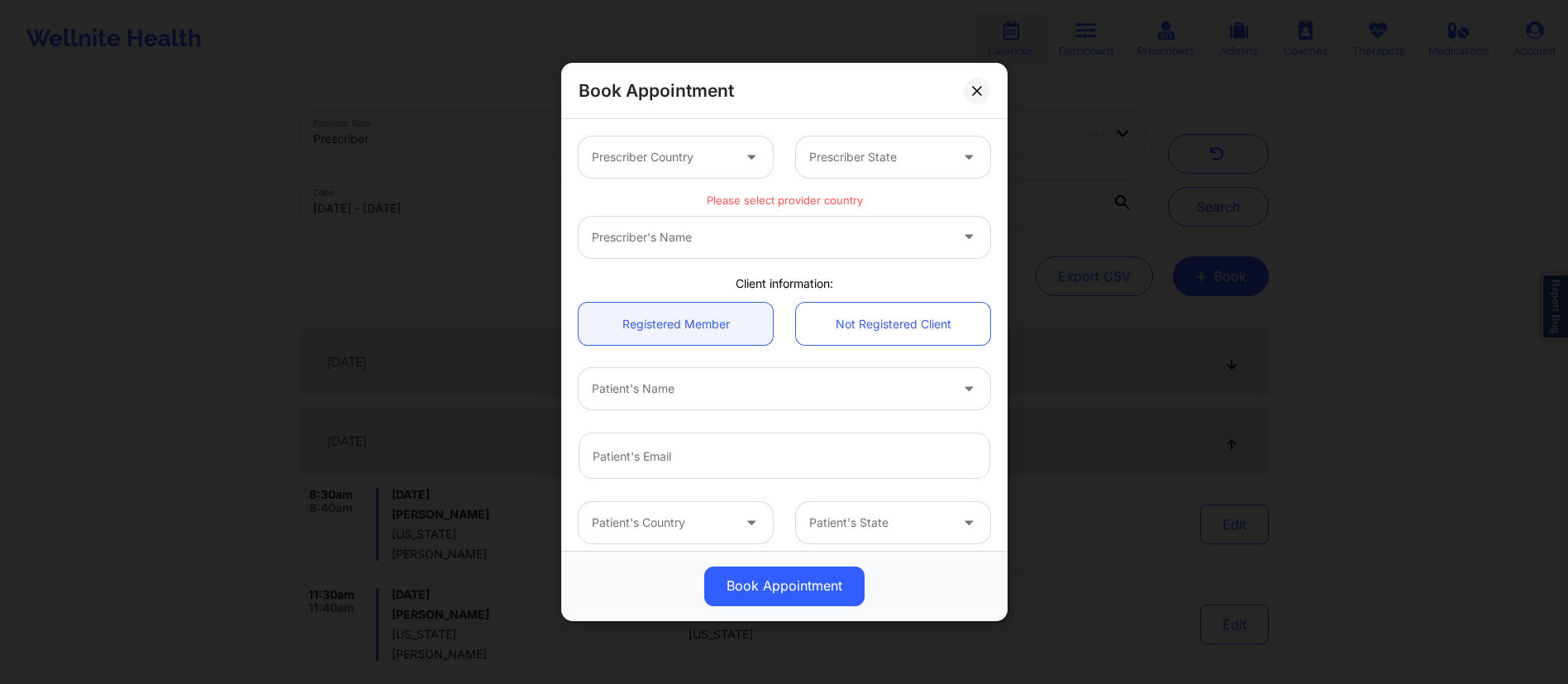
click at [658, 133] on div "Prescriber Country Prescriber State" at bounding box center [785, 157] width 435 height 64
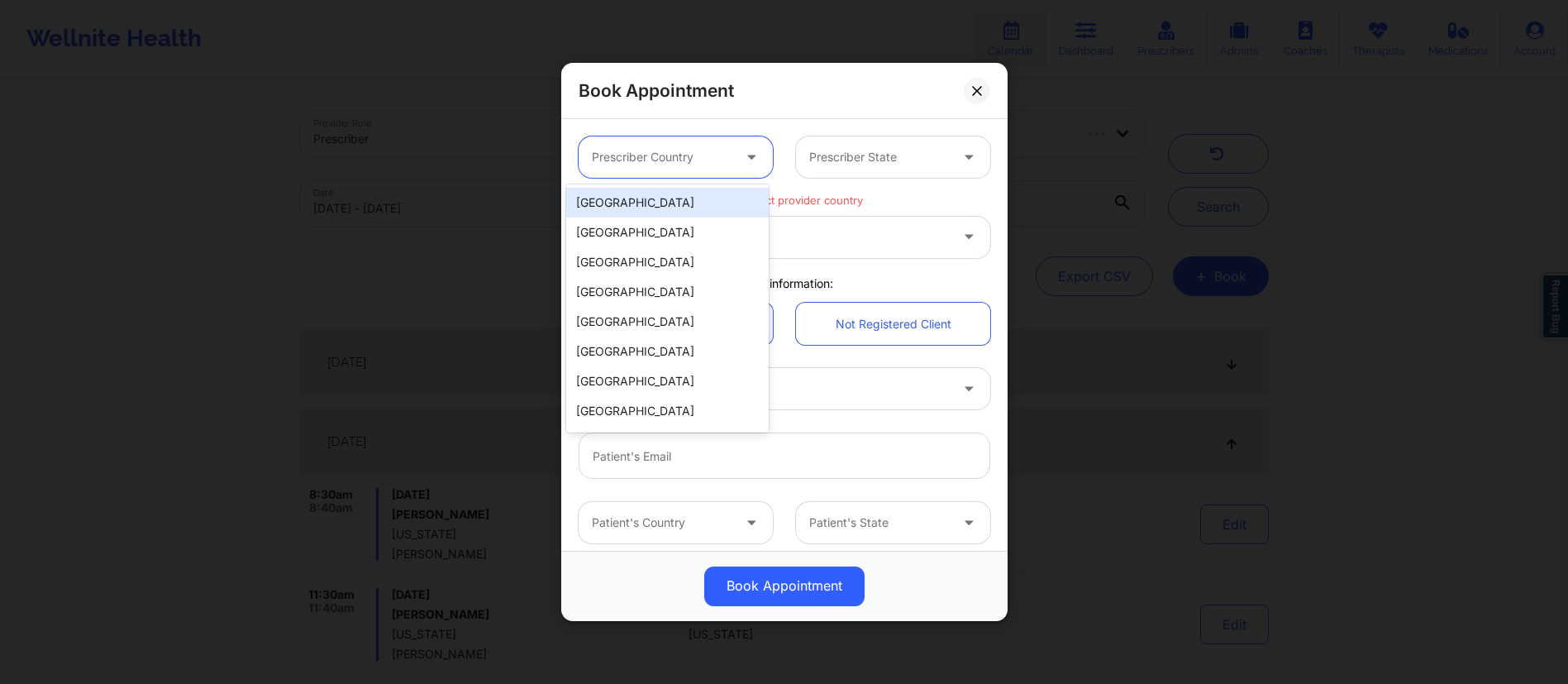
click at [664, 154] on div at bounding box center [661, 157] width 140 height 19
click at [638, 203] on div "[GEOGRAPHIC_DATA]" at bounding box center [667, 202] width 202 height 30
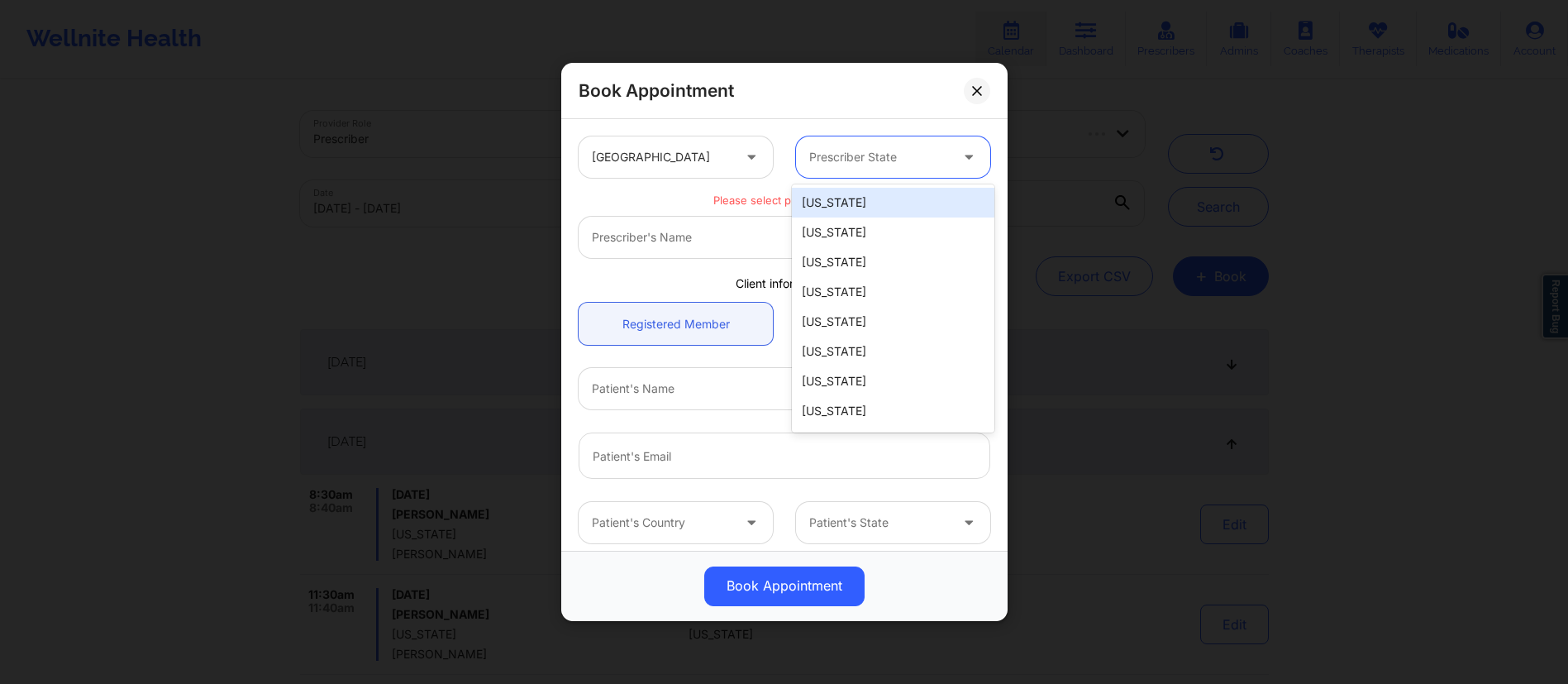
click at [939, 160] on div at bounding box center [879, 157] width 140 height 19
type input "ari"
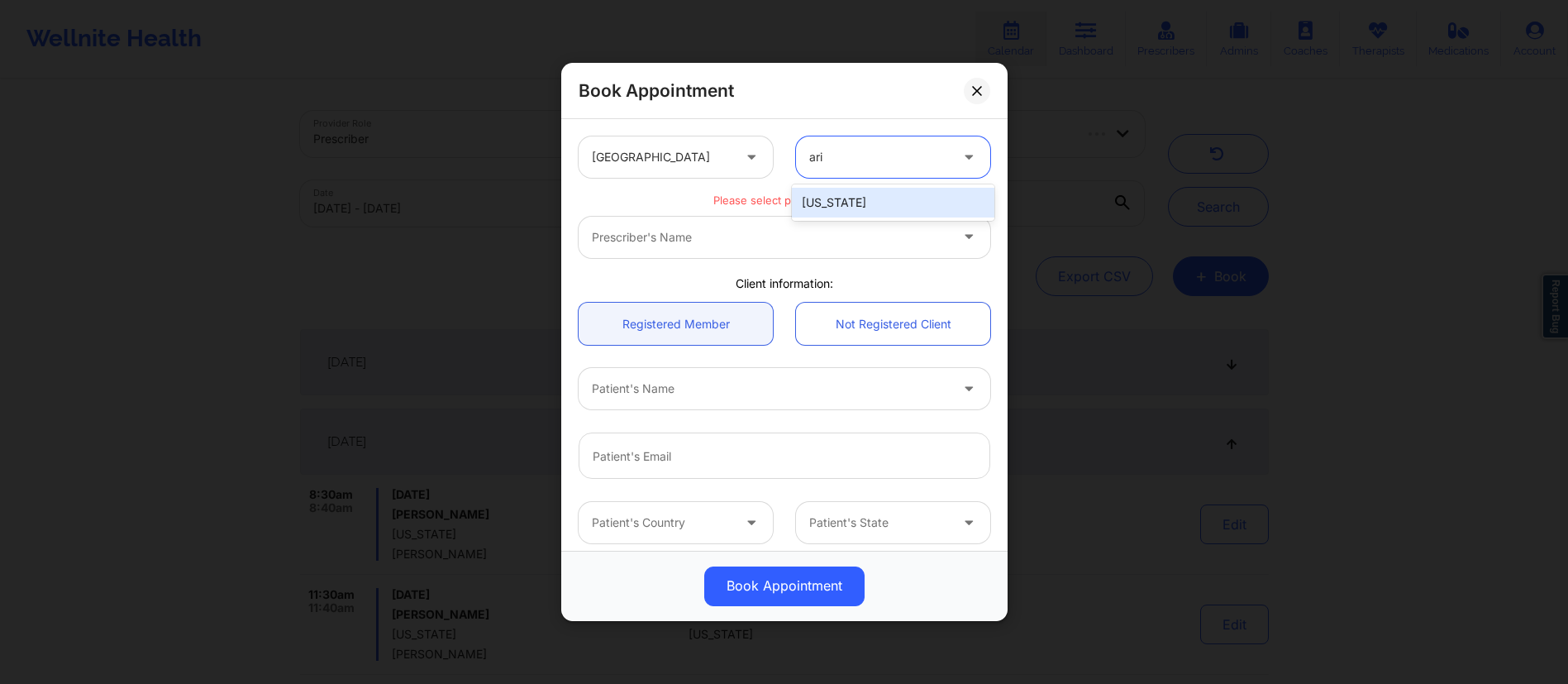
click at [865, 201] on div "[US_STATE]" at bounding box center [892, 202] width 202 height 30
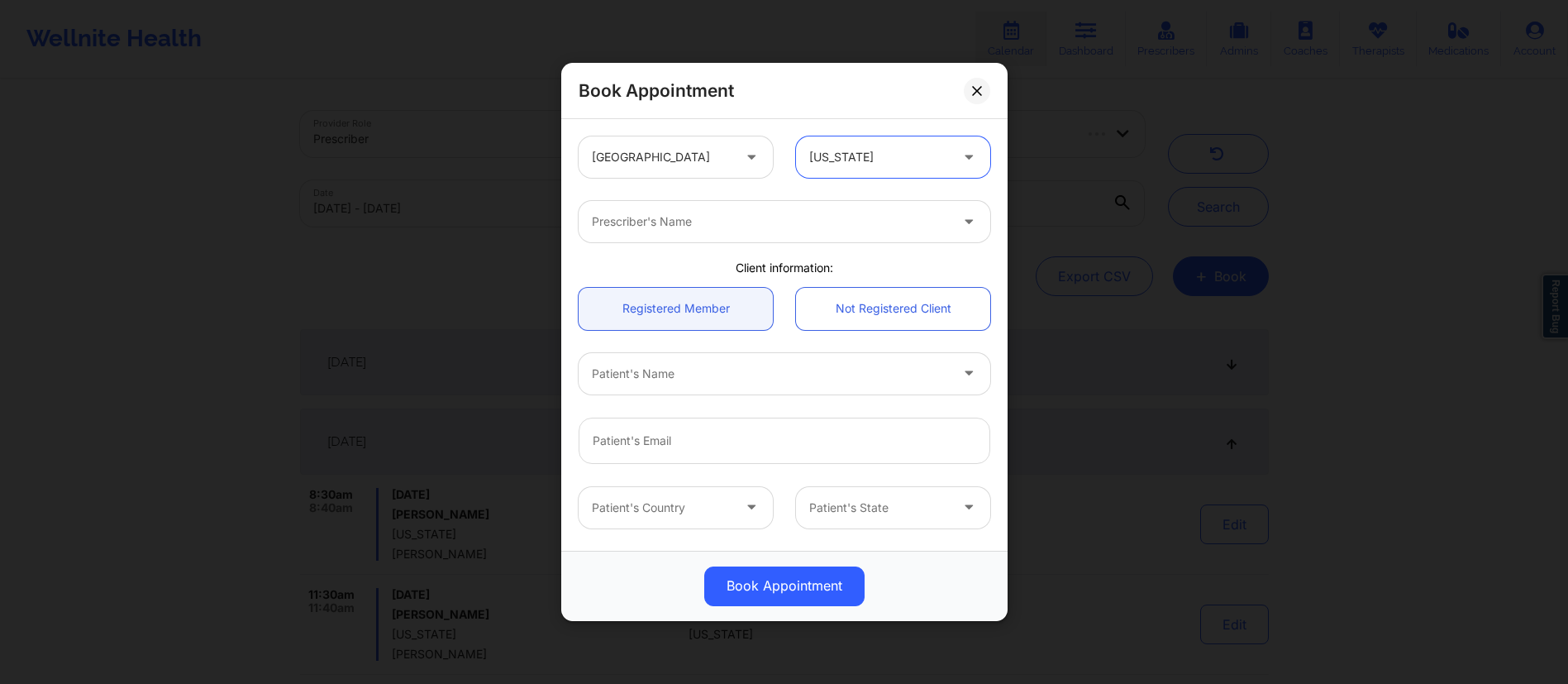
click at [789, 236] on div "Prescriber's Name" at bounding box center [765, 221] width 372 height 41
type input "[PERSON_NAME]"
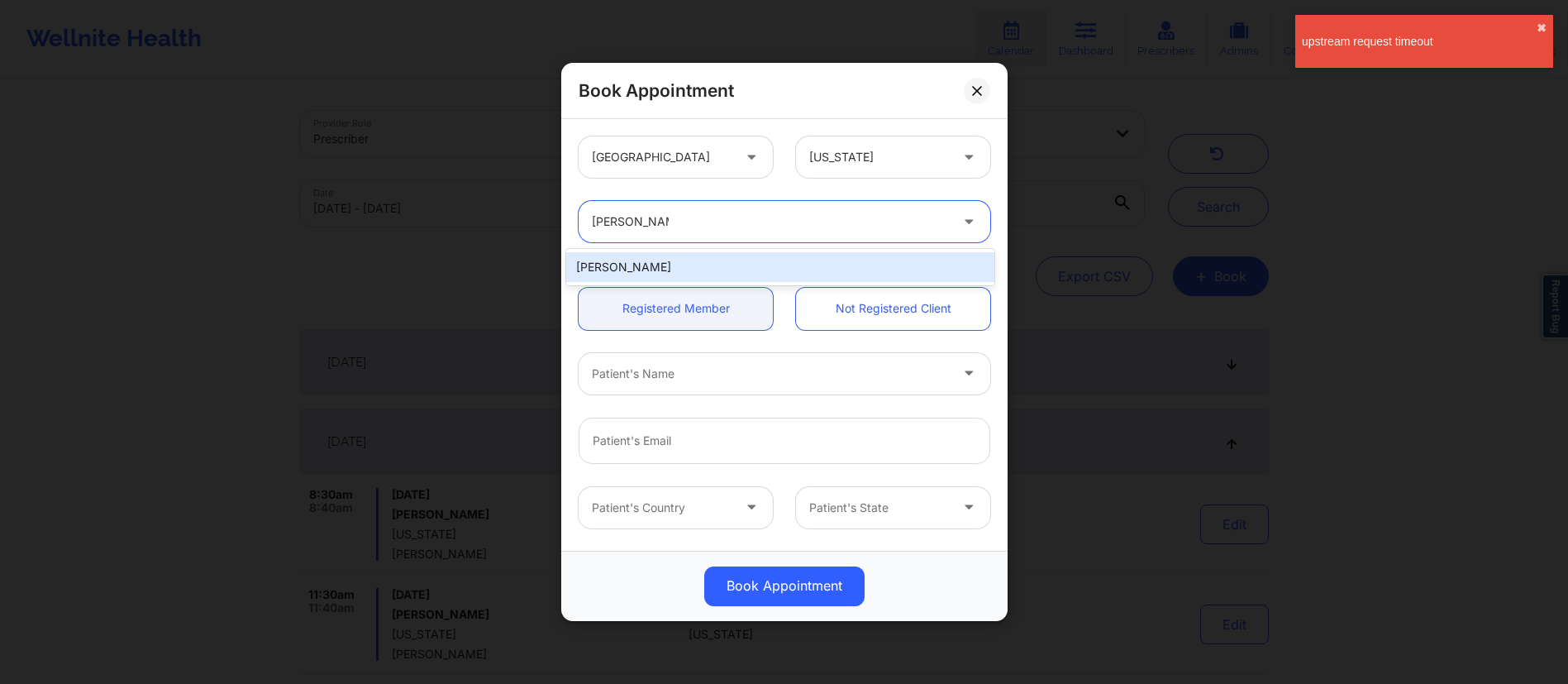
click at [690, 262] on div "[PERSON_NAME]" at bounding box center [781, 267] width 428 height 30
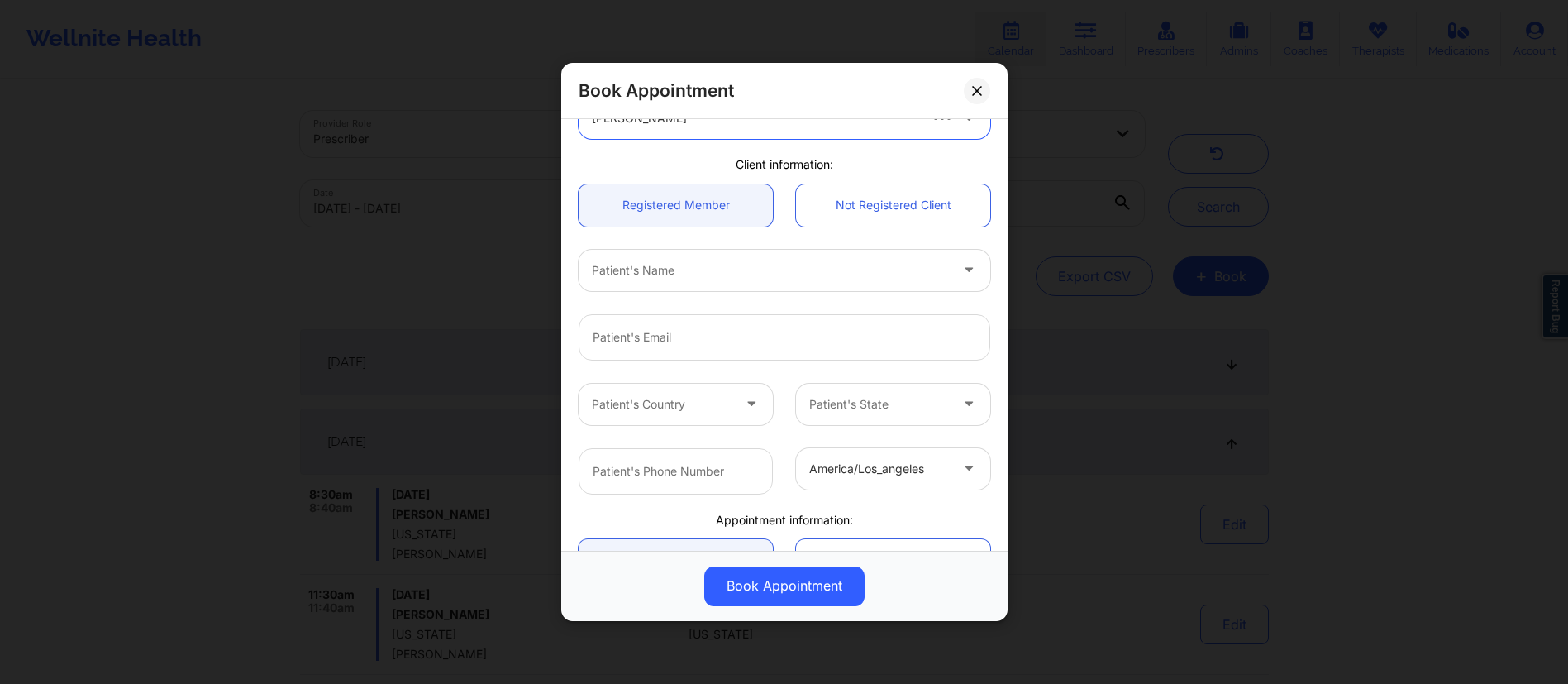
scroll to position [104, 0]
click at [699, 281] on div "Patient's Name" at bounding box center [765, 269] width 372 height 41
type input "[PERSON_NAME]"
click at [567, 237] on div "Use Up and Down to choose options, press Enter to select the currently focused …" at bounding box center [785, 269] width 435 height 64
click at [713, 345] on input "email" at bounding box center [785, 336] width 411 height 47
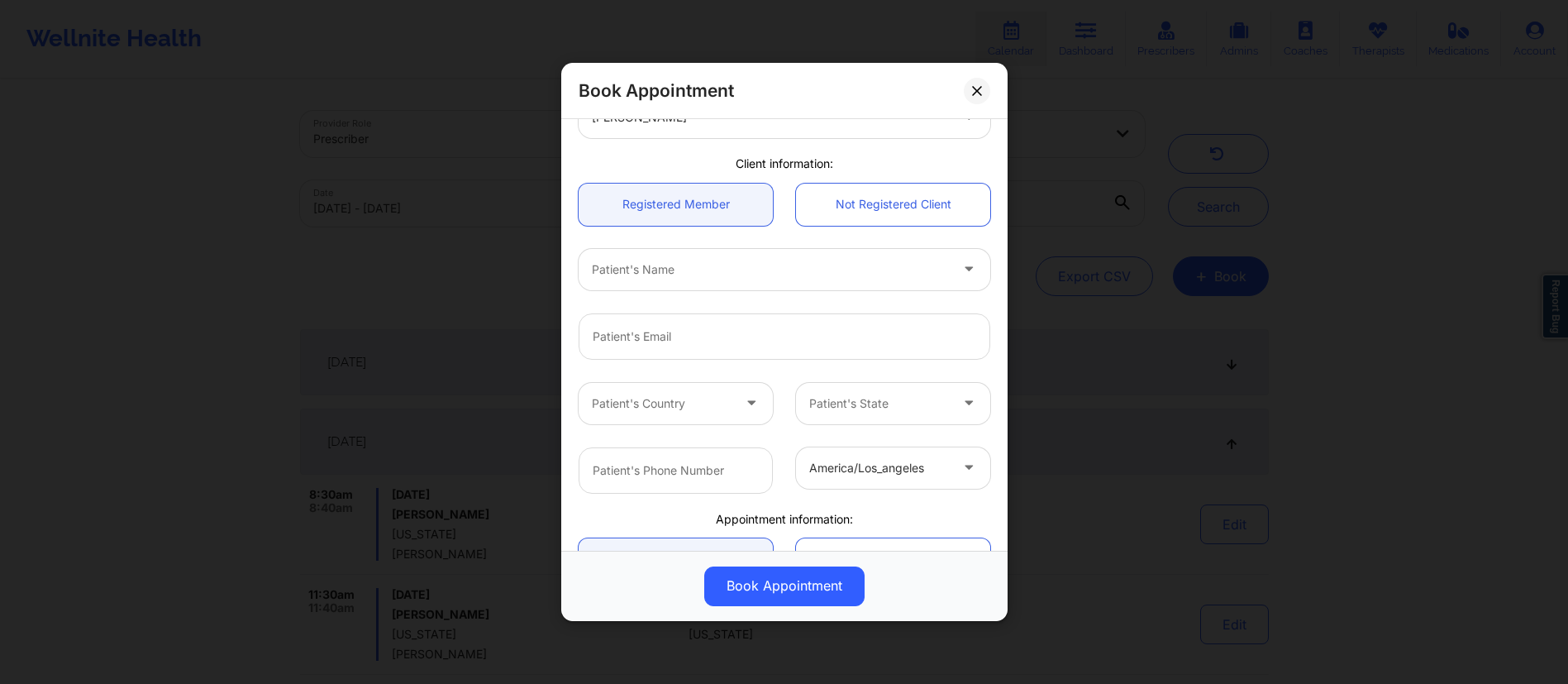
click at [649, 417] on div "Patient's Country" at bounding box center [656, 403] width 155 height 41
click at [690, 342] on input "email" at bounding box center [785, 336] width 411 height 47
paste input "[EMAIL_ADDRESS][DOMAIN_NAME]"
type input "[EMAIL_ADDRESS][DOMAIN_NAME]"
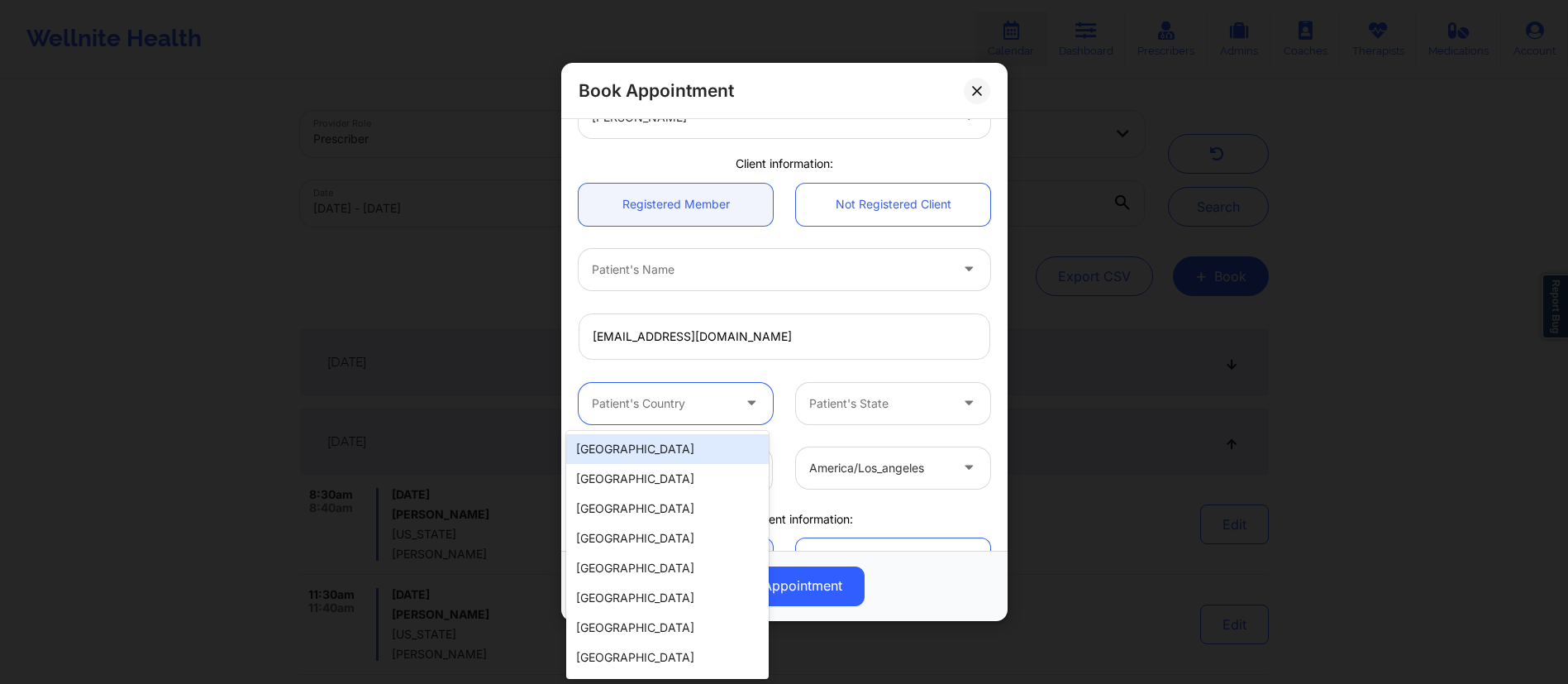
click at [743, 405] on icon at bounding box center [752, 400] width 17 height 14
click at [671, 444] on div "[GEOGRAPHIC_DATA]" at bounding box center [667, 449] width 202 height 30
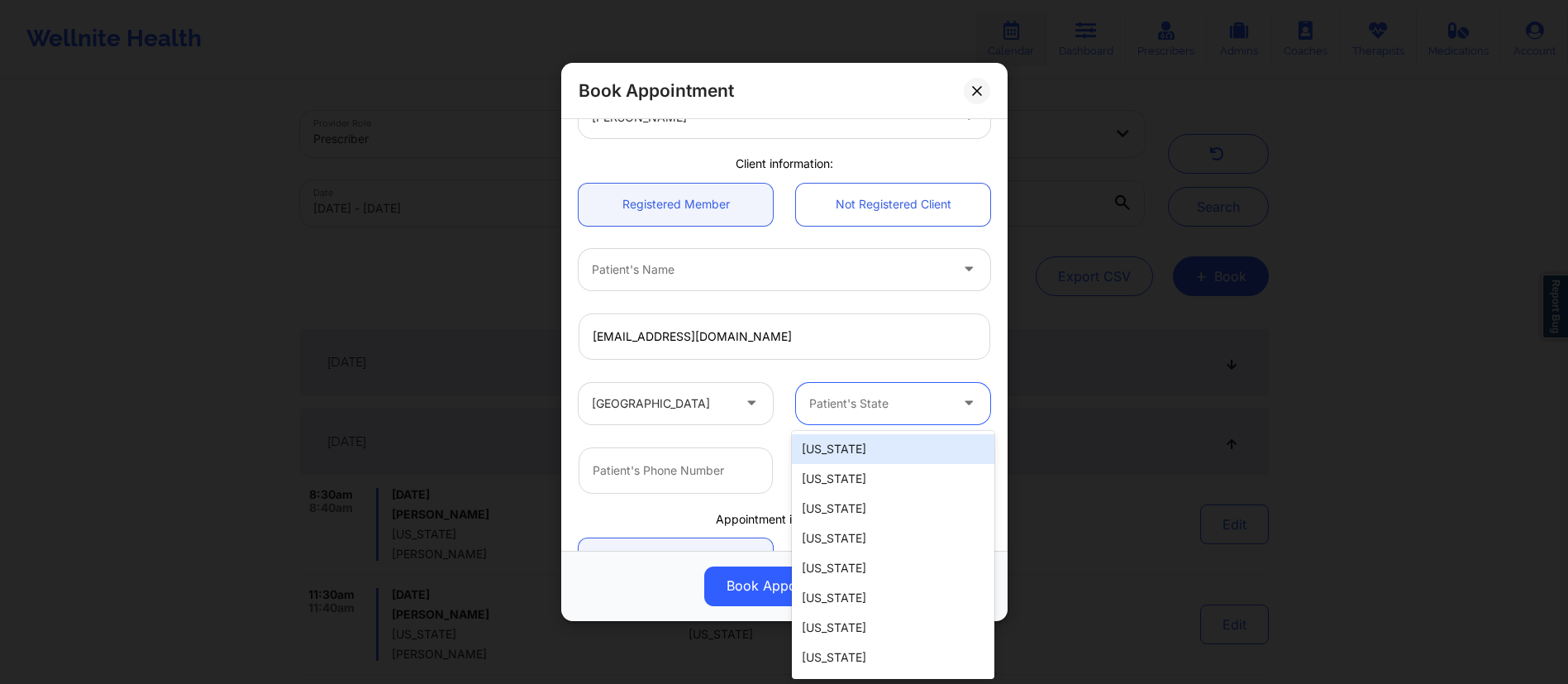
click at [850, 414] on div "Patient's State" at bounding box center [873, 403] width 155 height 41
type input "new"
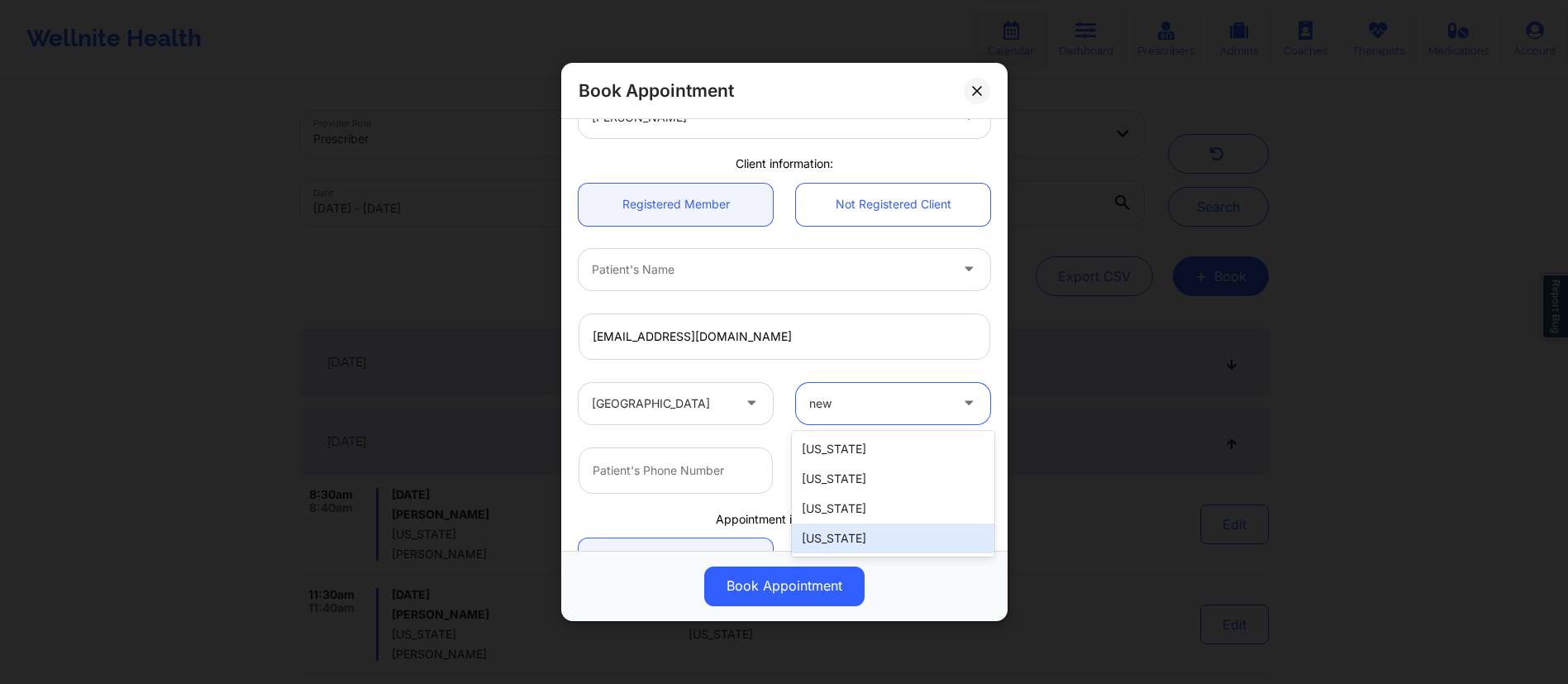
click at [834, 532] on div "[US_STATE]" at bounding box center [892, 538] width 202 height 30
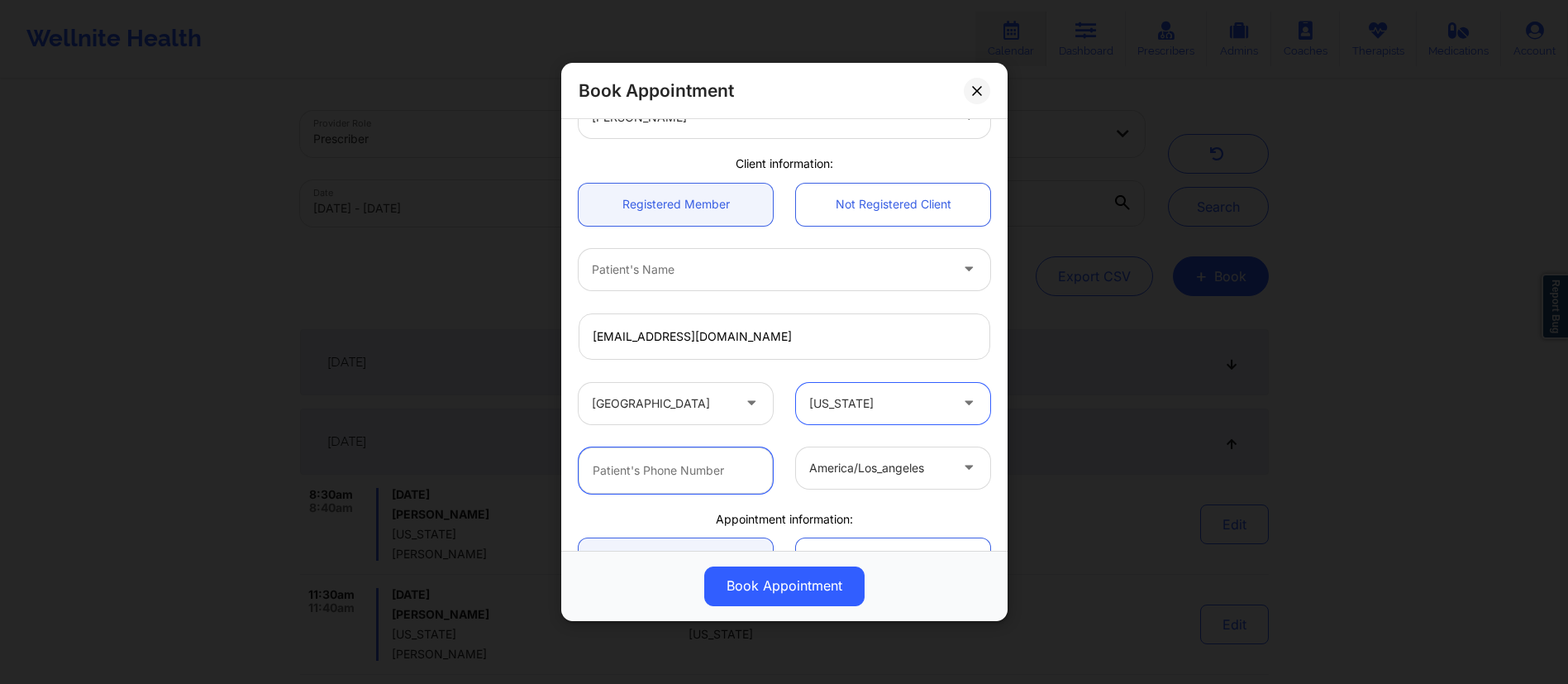
click at [686, 477] on input "text" at bounding box center [676, 470] width 194 height 47
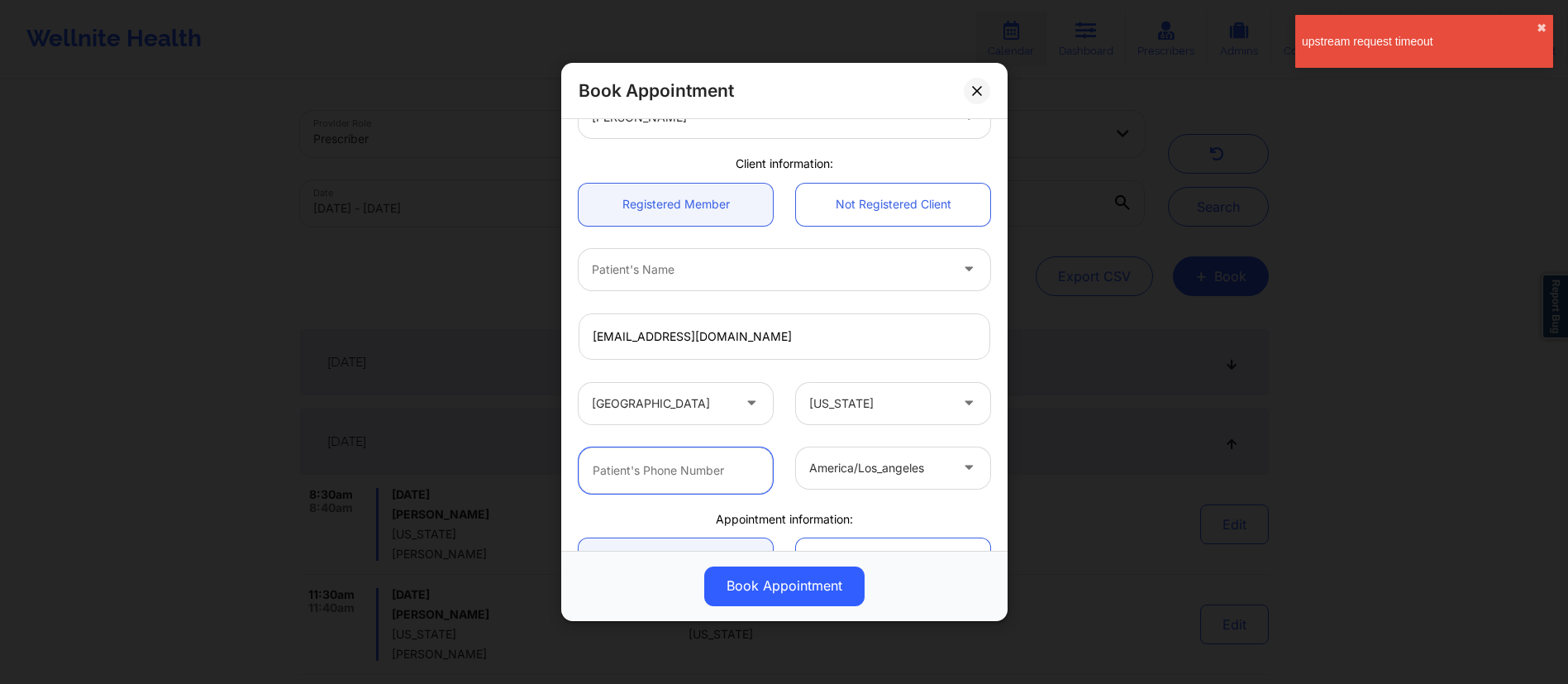
paste input "[PHONE_NUMBER]"
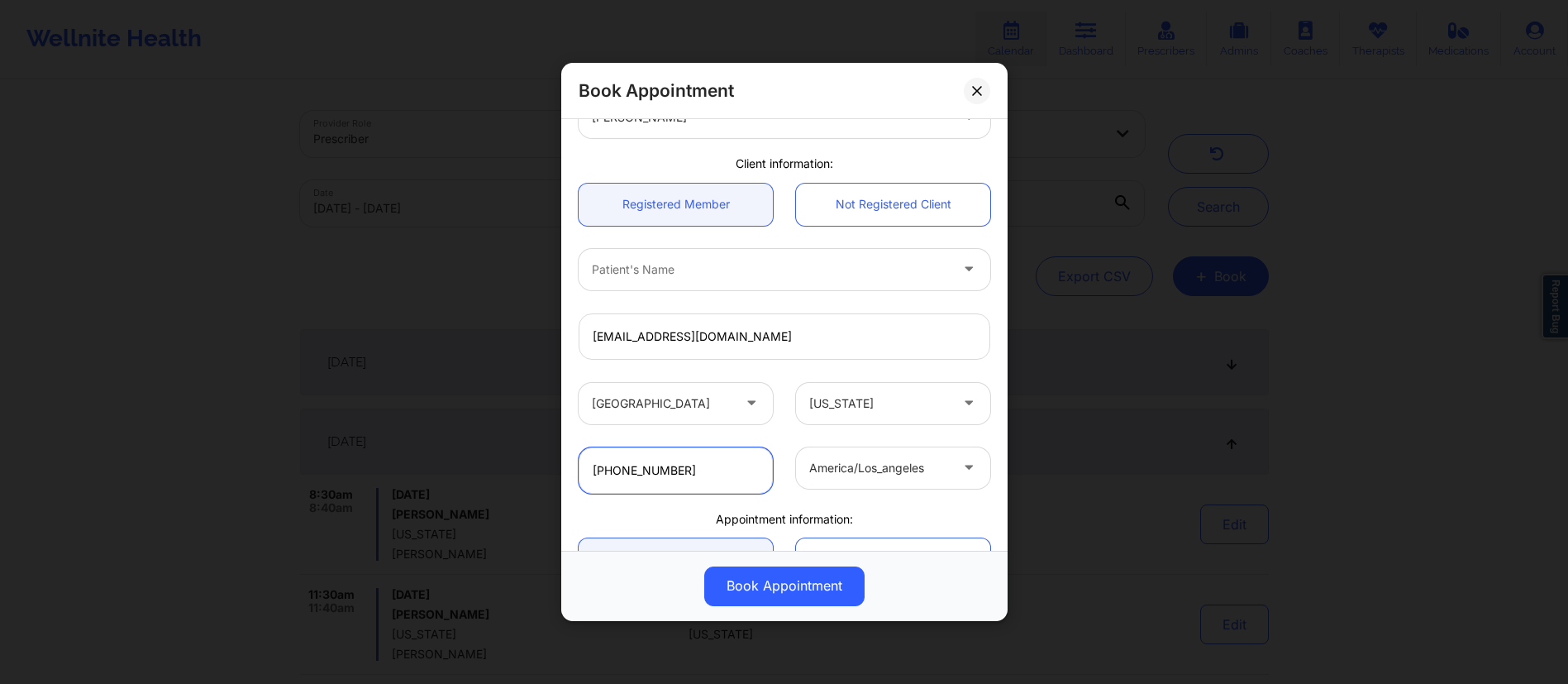
type input "[PHONE_NUMBER]"
click at [854, 470] on div at bounding box center [879, 467] width 140 height 19
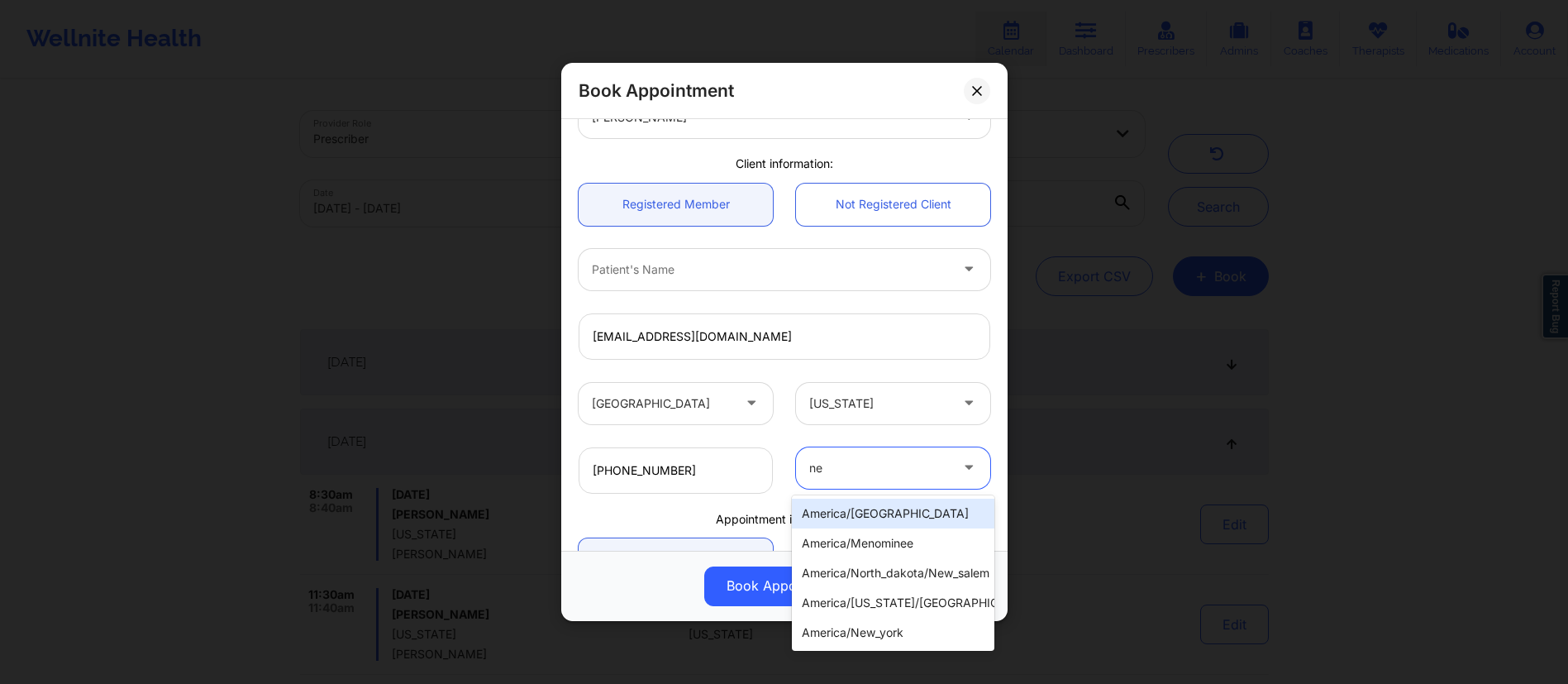
type input "new"
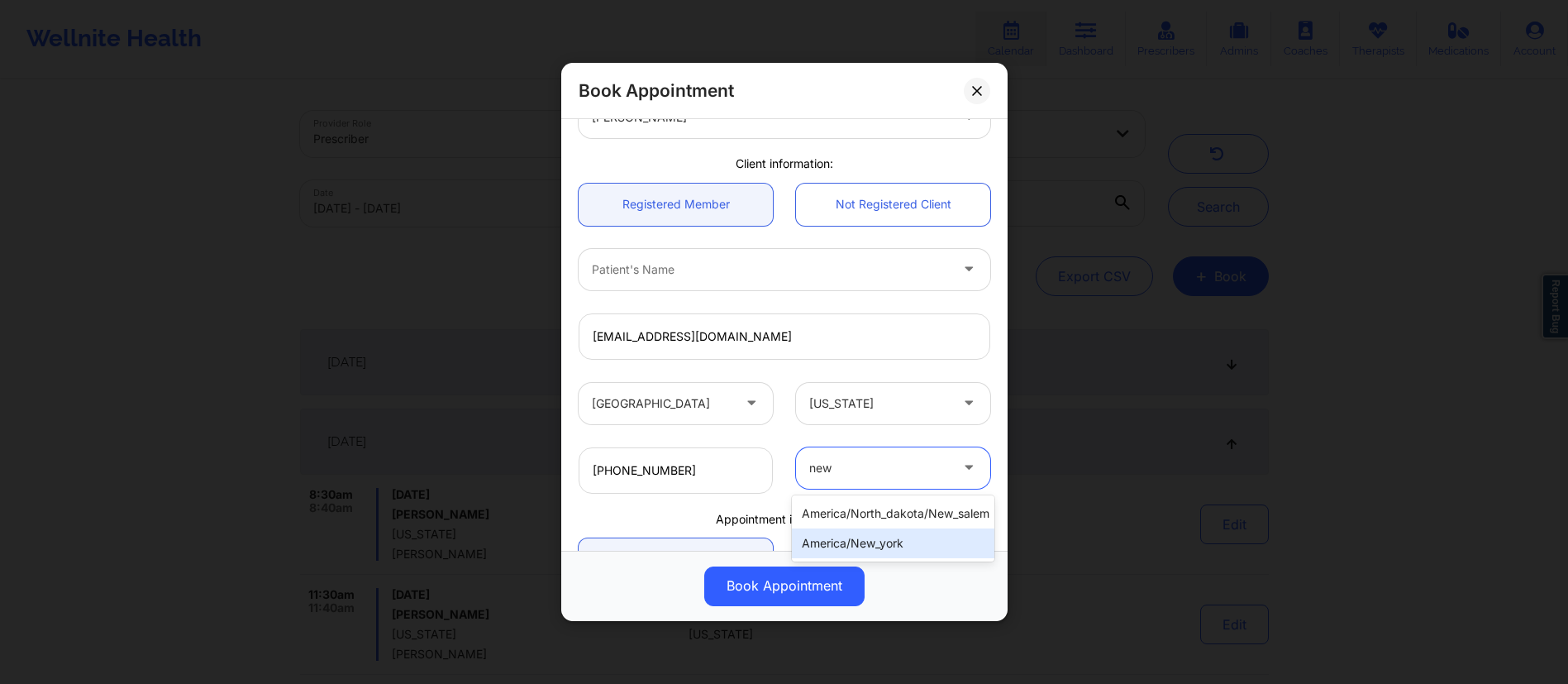
click at [889, 549] on div "america/new_york" at bounding box center [892, 543] width 202 height 30
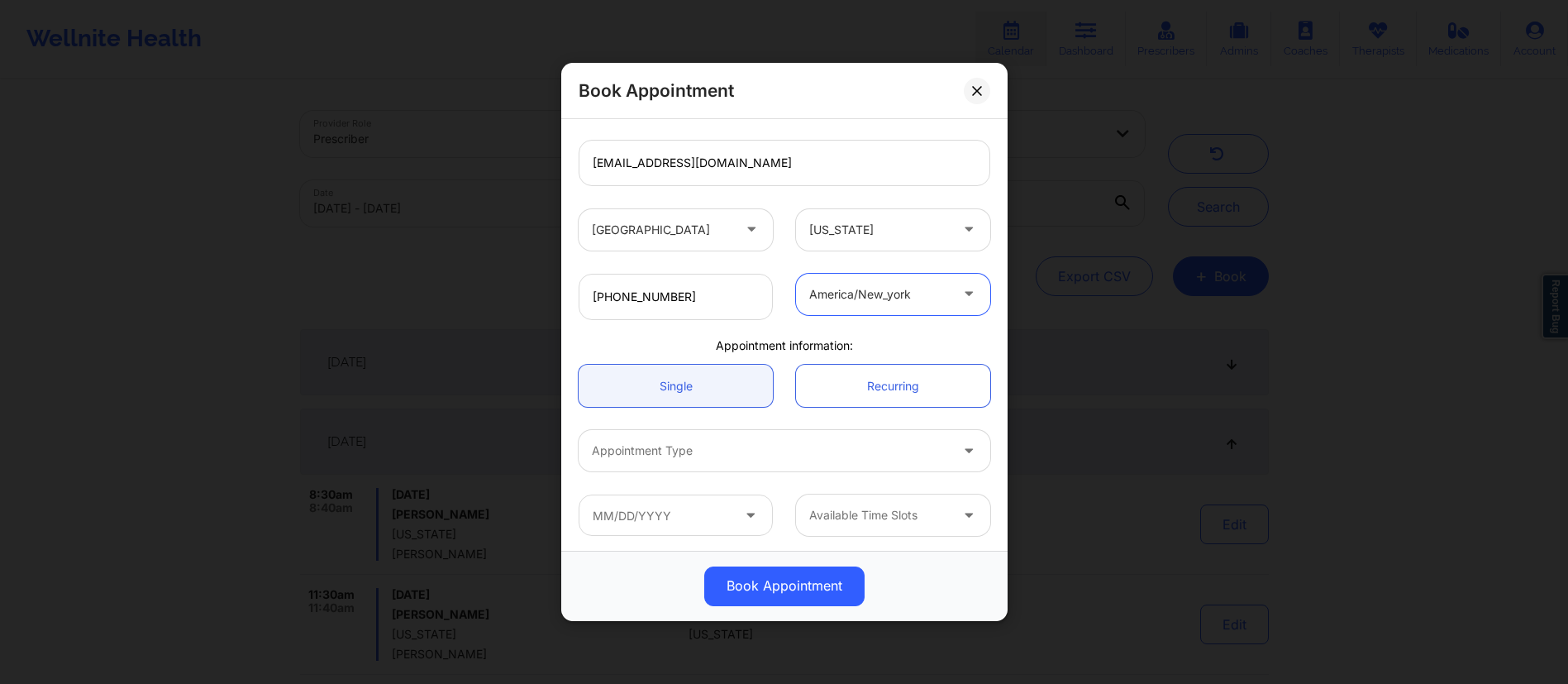
scroll to position [280, 0]
click at [653, 449] on div at bounding box center [770, 449] width 357 height 19
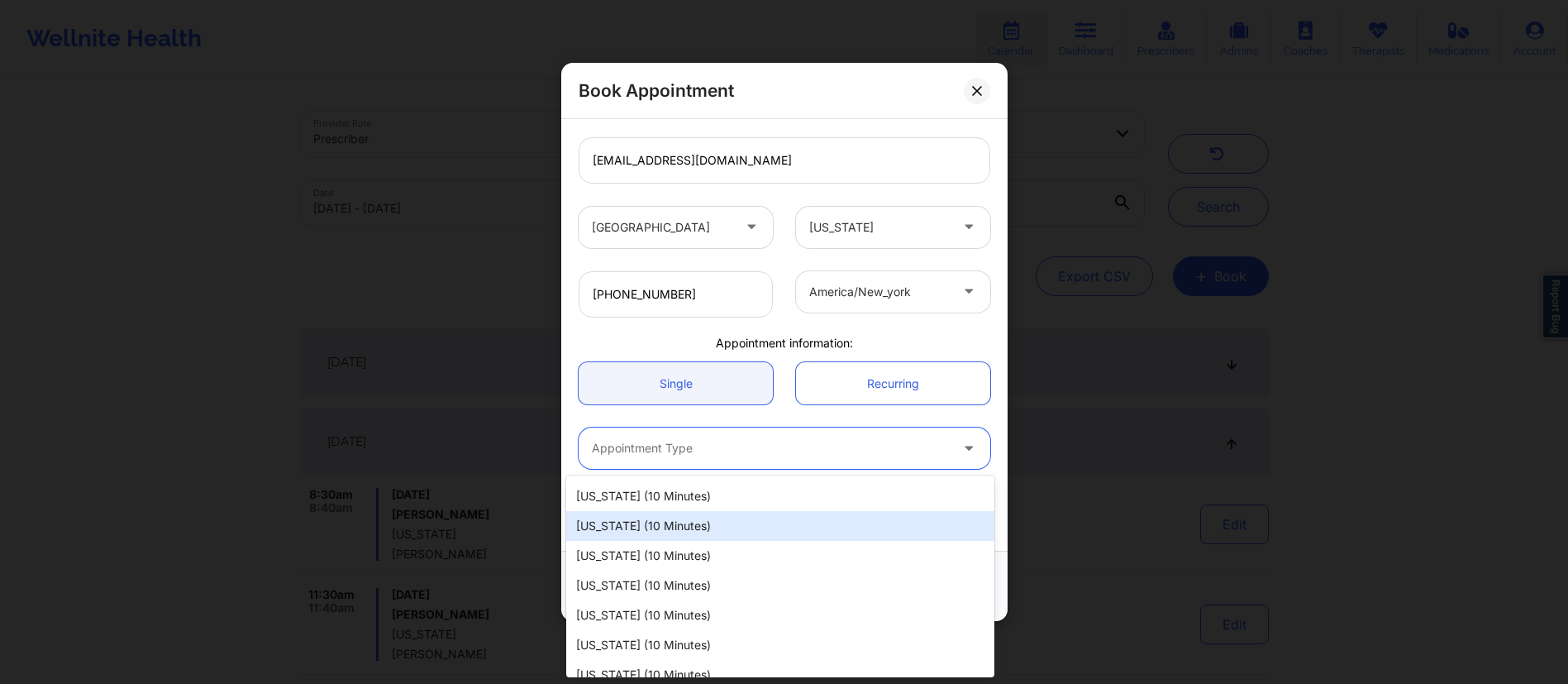
scroll to position [1233, 0]
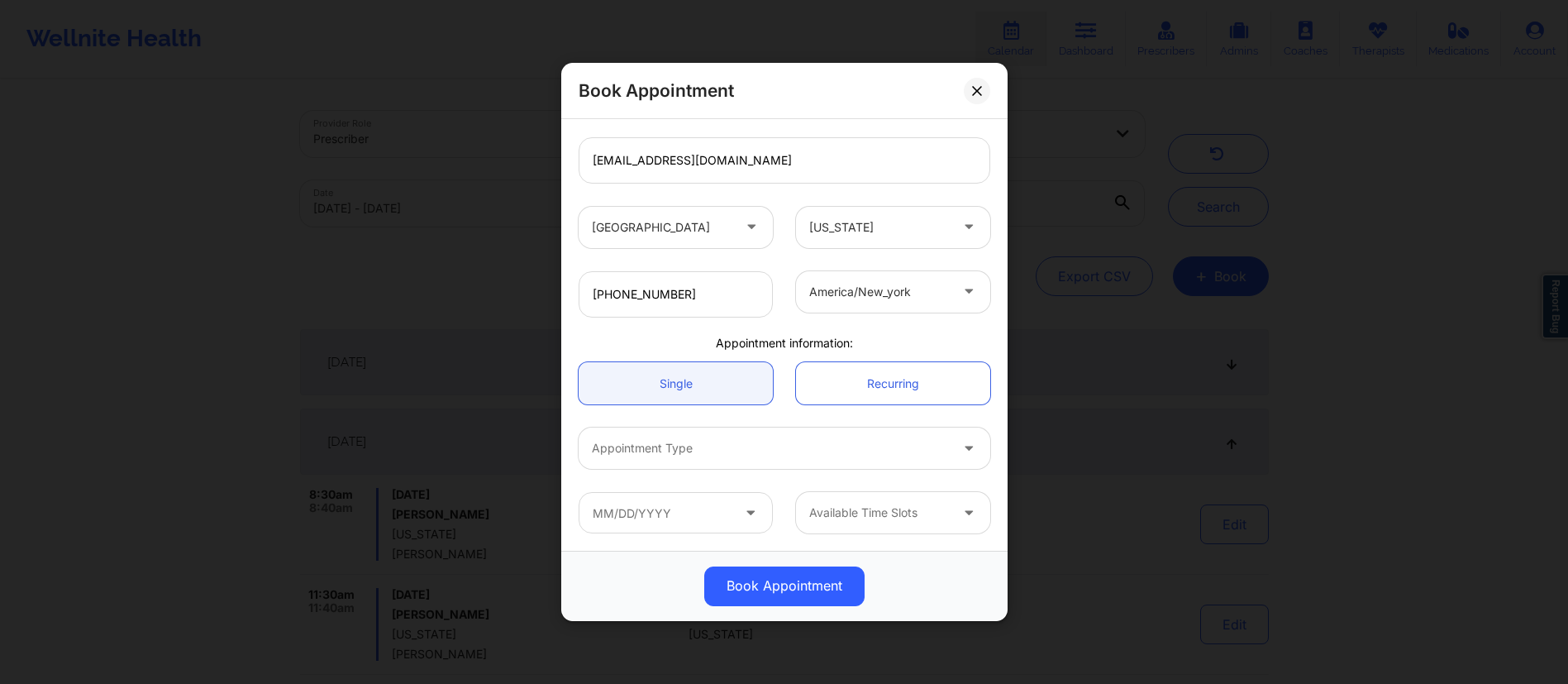
click at [567, 416] on div "Appointment Type" at bounding box center [785, 448] width 435 height 64
click at [714, 510] on input "text" at bounding box center [676, 512] width 194 height 41
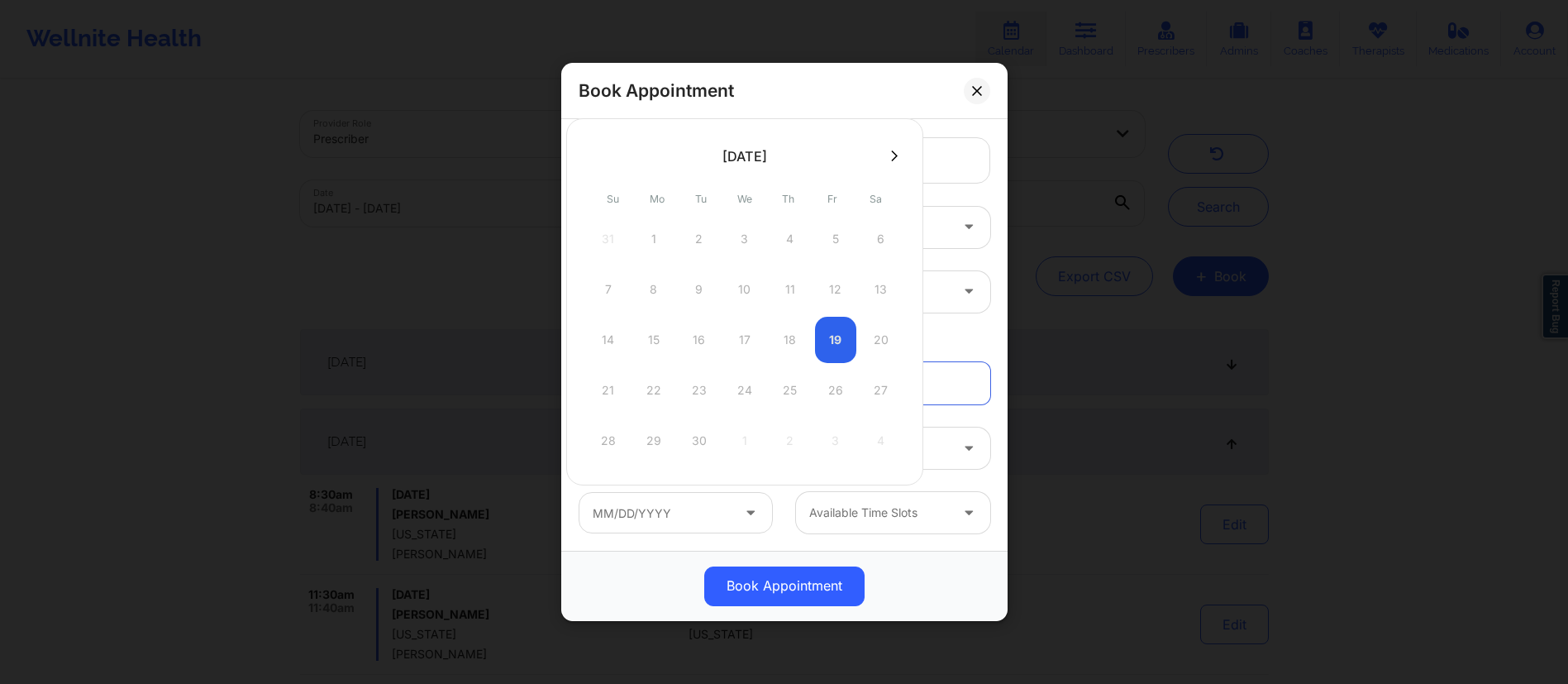
click at [827, 341] on div "14 15 16 17 18 19 20" at bounding box center [744, 339] width 314 height 47
click at [825, 341] on div "14 15 16 17 18 19 20" at bounding box center [744, 339] width 314 height 47
click at [885, 323] on div "14 15 16 17 18 19 20" at bounding box center [744, 339] width 314 height 47
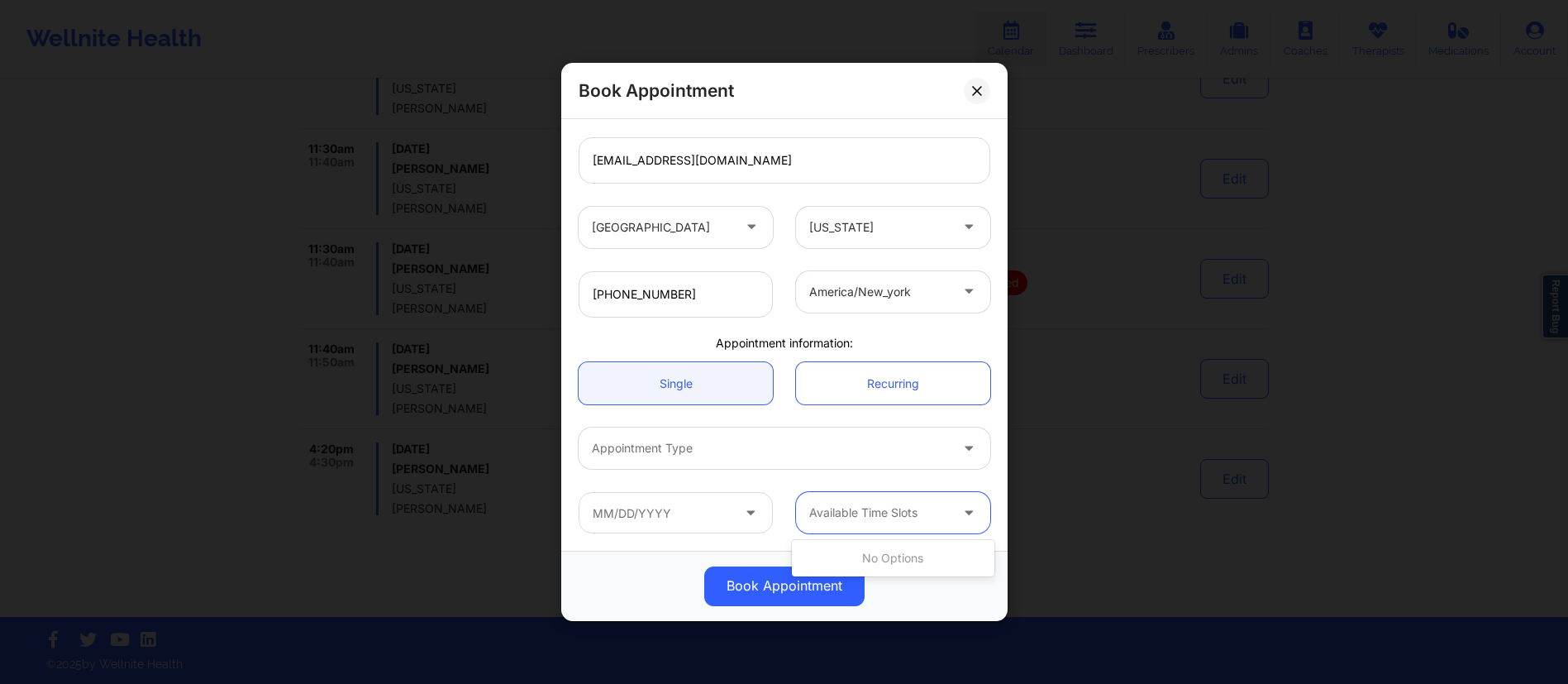
click at [902, 514] on div at bounding box center [879, 513] width 140 height 19
click at [991, 102] on button at bounding box center [977, 91] width 26 height 26
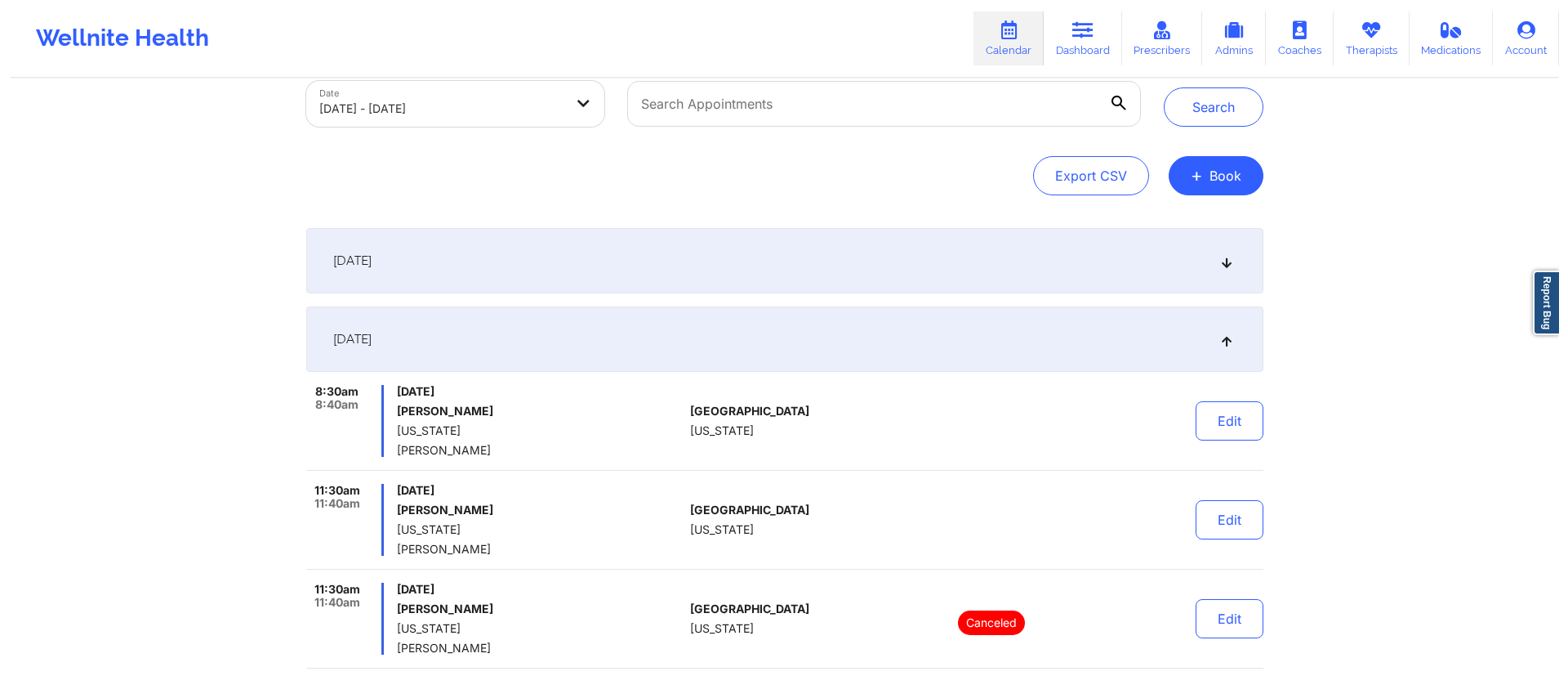
scroll to position [0, 0]
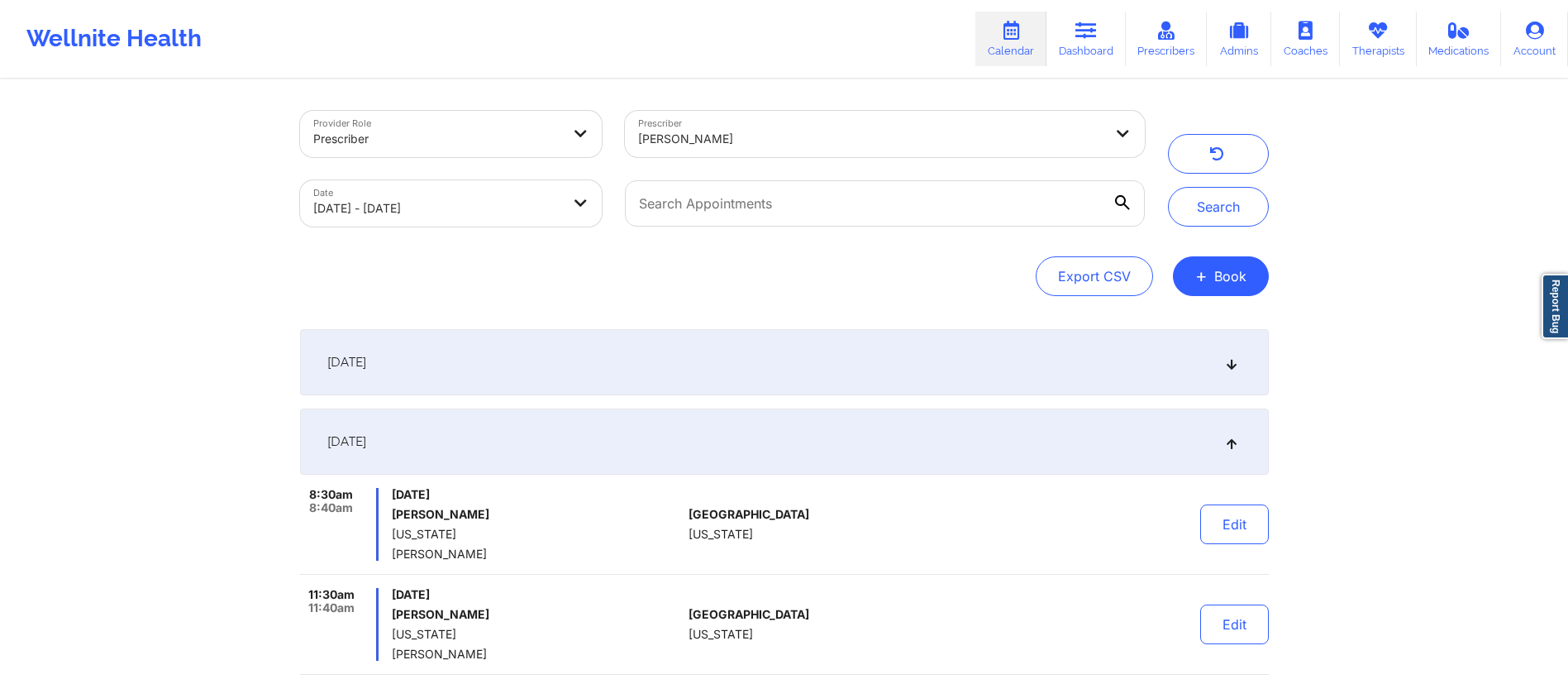
click at [797, 434] on div "[DATE]" at bounding box center [784, 441] width 969 height 66
